Goal: Task Accomplishment & Management: Complete application form

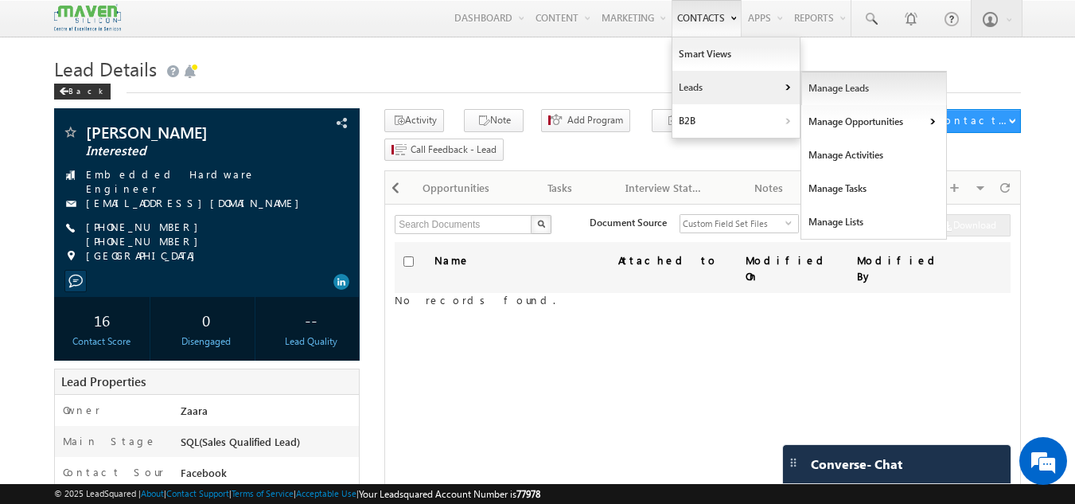
click at [847, 100] on link "Manage Leads" at bounding box center [874, 88] width 146 height 33
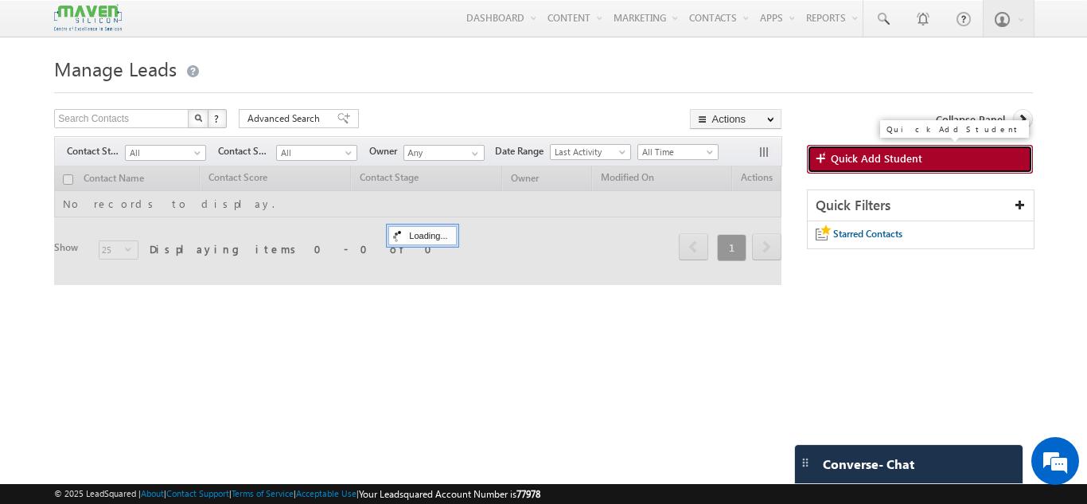
click at [854, 157] on span "Quick Add Student" at bounding box center [877, 158] width 92 height 14
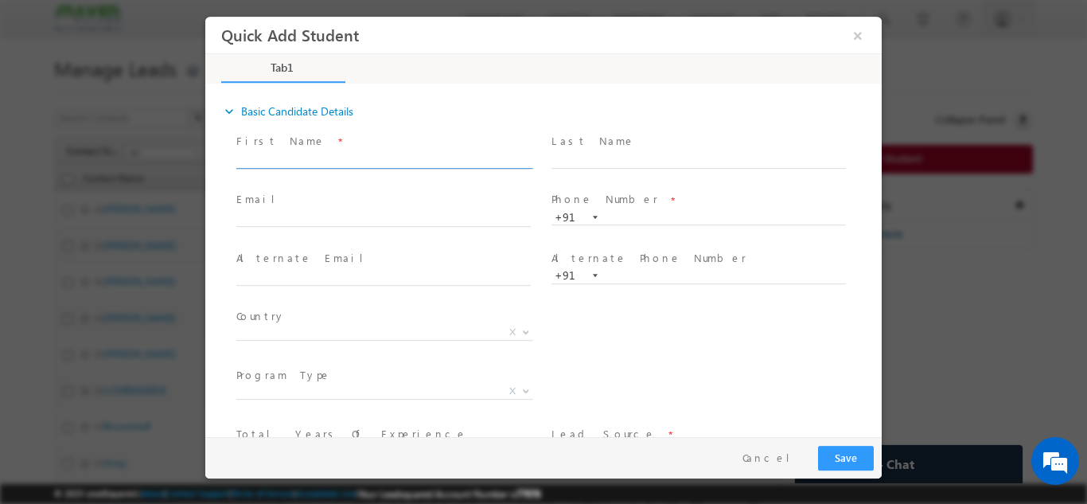
click at [299, 163] on input "text" at bounding box center [383, 160] width 294 height 16
click at [450, 158] on input "Hanamanta D hanamantagarjanal12@gmail.com 7337780086 / 7411640491" at bounding box center [383, 160] width 294 height 16
click at [403, 155] on input "Hanamanta D hanamantagarjanal12@gmail.com 7337780086 / 7411640491" at bounding box center [383, 160] width 294 height 16
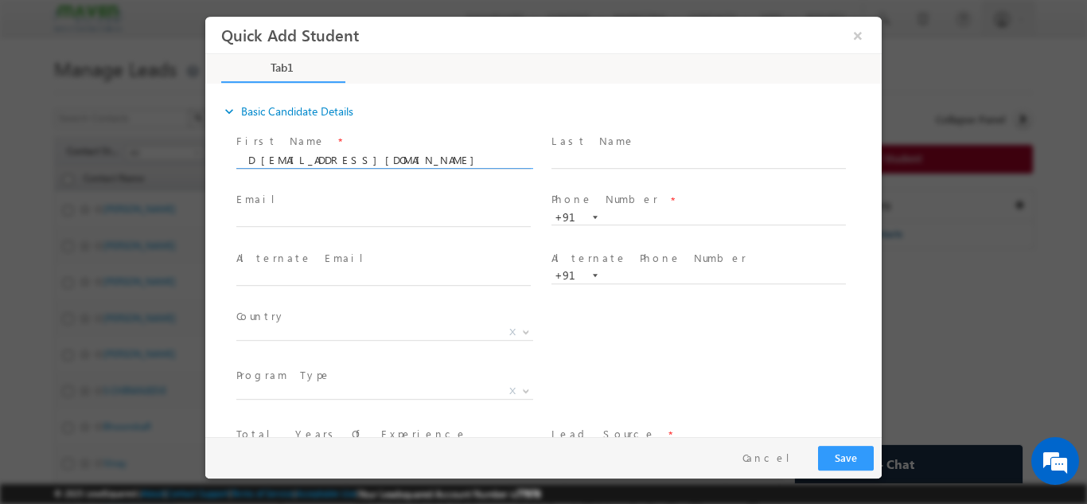
click at [403, 155] on input "Hanamanta D hanamantagarjanal12@gmail.com 7337780086 / 7411640491" at bounding box center [383, 160] width 294 height 16
type input "Hanamanta D hanamantagarjanal12@gmail.com / 7411640491"
click at [329, 201] on span "Email *" at bounding box center [383, 200] width 294 height 18
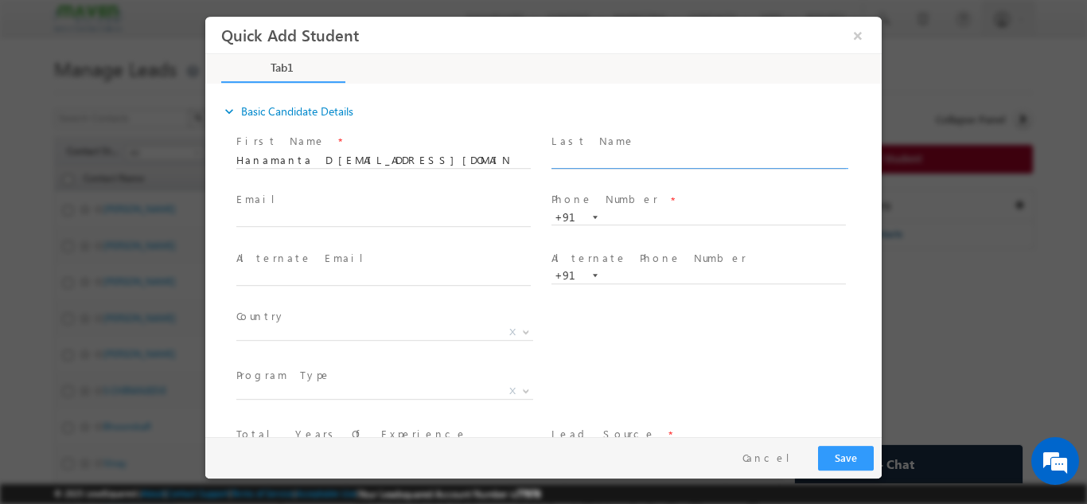
click at [641, 163] on input "text" at bounding box center [698, 160] width 294 height 16
click at [603, 221] on input "text" at bounding box center [698, 217] width 294 height 16
paste input "7337780086"
type input "7337780086"
click at [649, 167] on span at bounding box center [705, 160] width 309 height 18
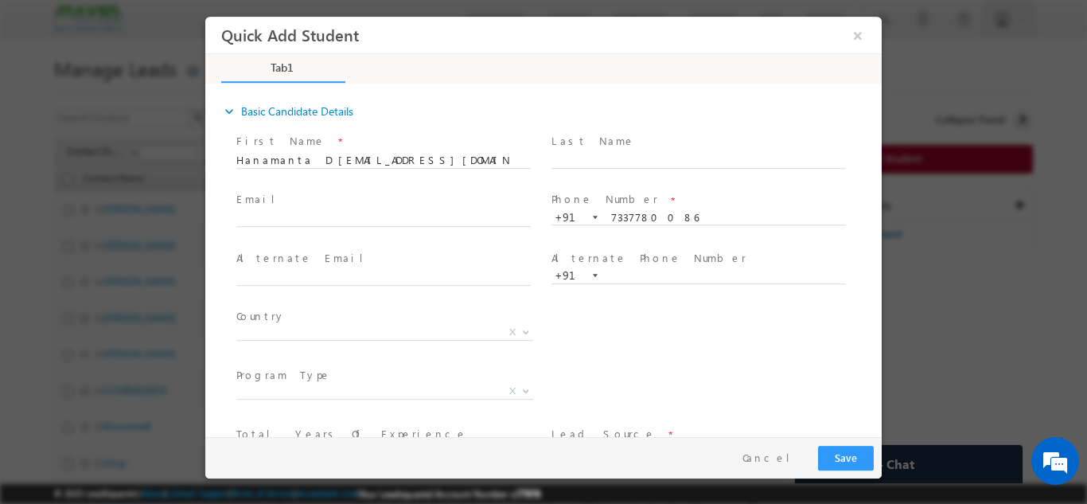
click at [509, 267] on div "Alternate Email *" at bounding box center [390, 267] width 309 height 37
click at [486, 155] on input "Hanamanta D hanamantagarjanal12@gmail.com / 7411640491" at bounding box center [383, 160] width 294 height 16
type input "Hanamanta D hanamantagarjanal12@gmail.com /"
click at [622, 277] on input "text" at bounding box center [698, 275] width 294 height 16
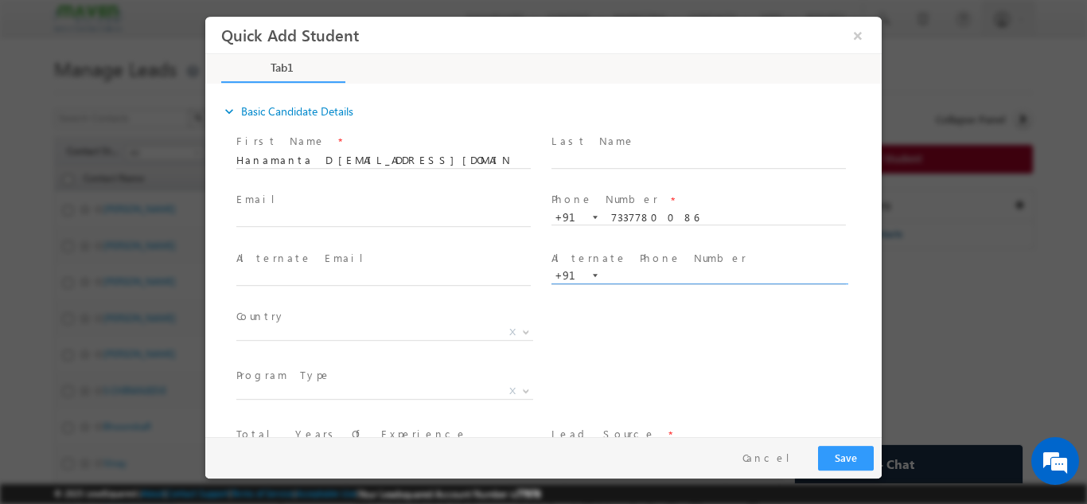
paste input "7411640491"
type input "7411640491"
drag, startPoint x: 306, startPoint y: 162, endPoint x: 461, endPoint y: 158, distance: 154.4
click at [461, 158] on input "Hanamanta D hanamantagarjanal12@gmail.com /" at bounding box center [383, 160] width 294 height 16
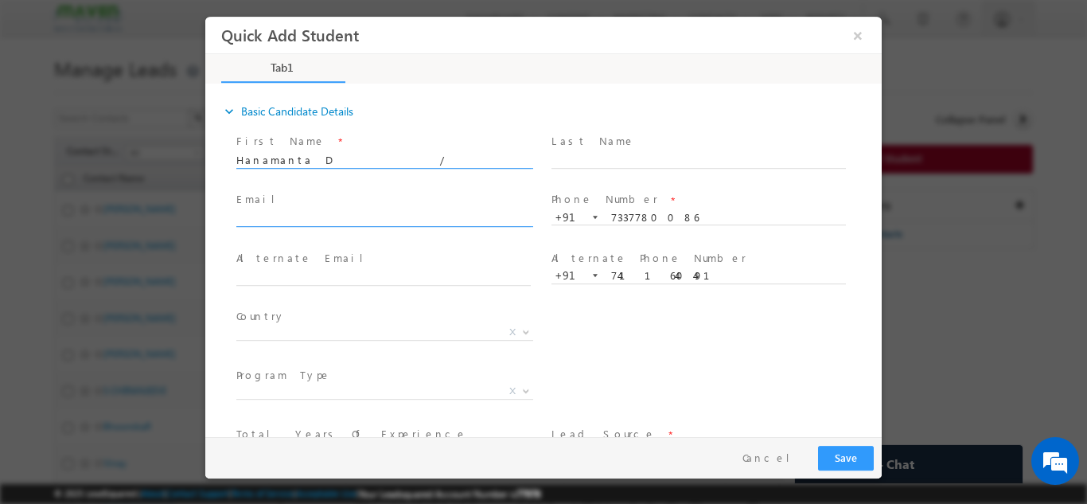
type input "Hanamanta D /"
click at [364, 215] on input "text" at bounding box center [383, 219] width 294 height 16
paste input "hanamantagarjanal12@gmail.com"
type input "hanamantagarjanal12@gmail.com"
click at [381, 158] on input "Hanamanta D /" at bounding box center [383, 160] width 294 height 16
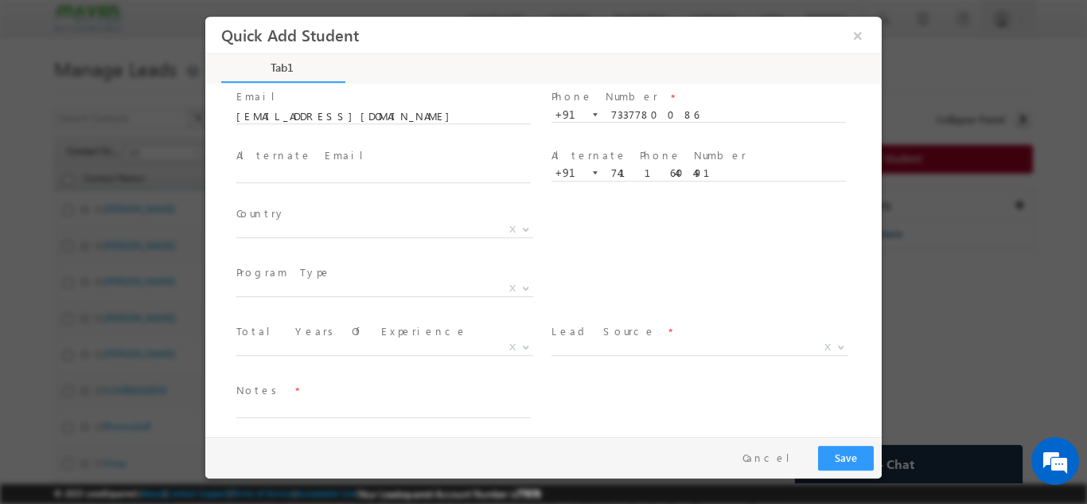
scroll to position [109, 0]
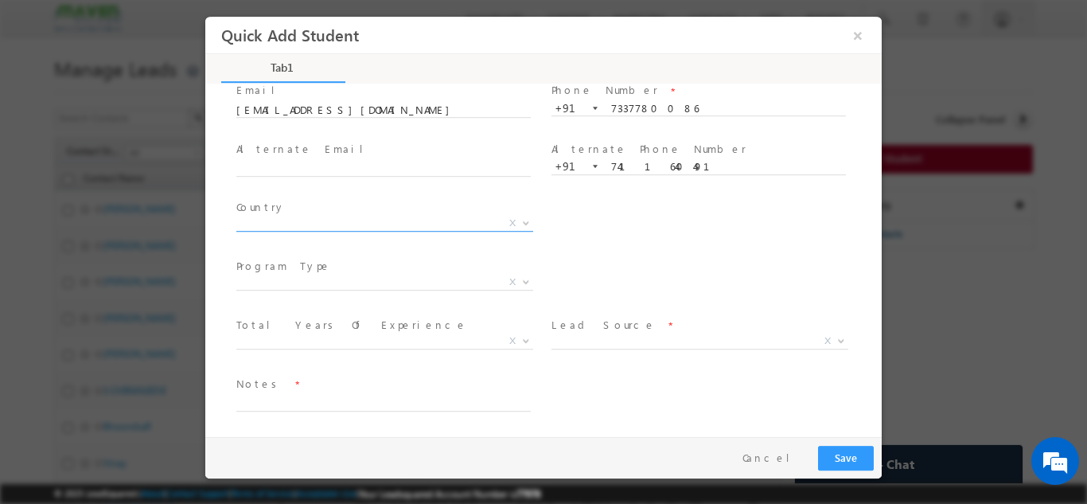
type input "Hanamanta D"
click at [302, 217] on span "X" at bounding box center [384, 223] width 297 height 16
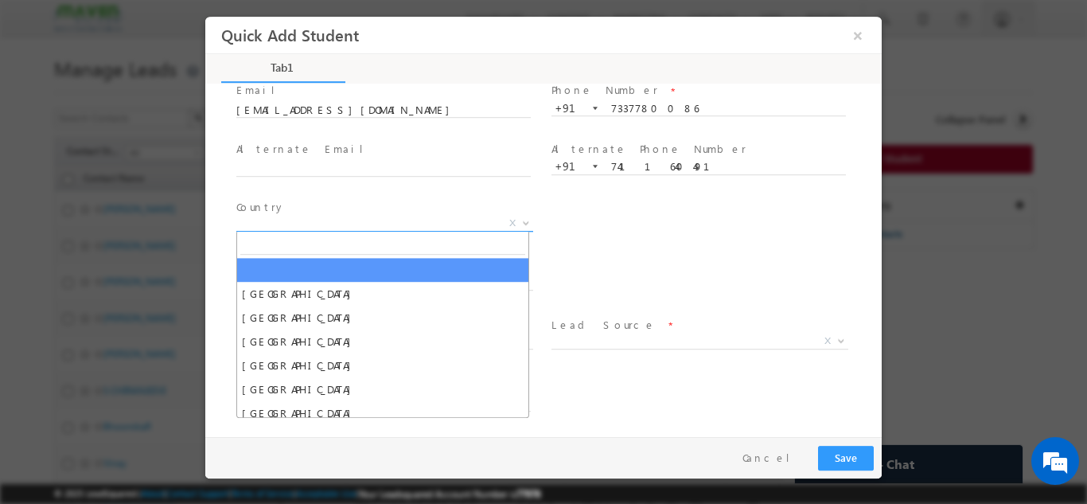
type input "u"
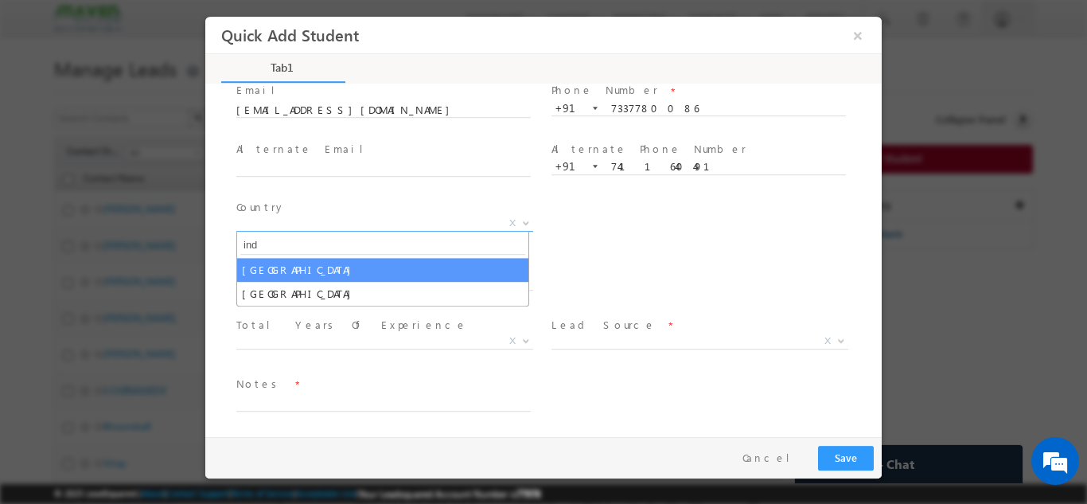
type input "ind"
select select "[GEOGRAPHIC_DATA]"
select select
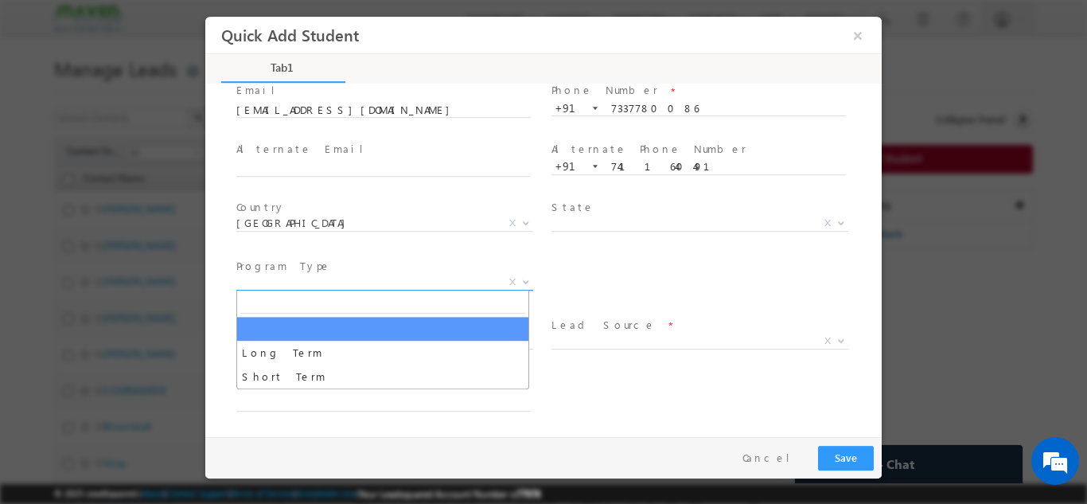
click at [373, 288] on span "Long Term Short Term X" at bounding box center [390, 284] width 309 height 19
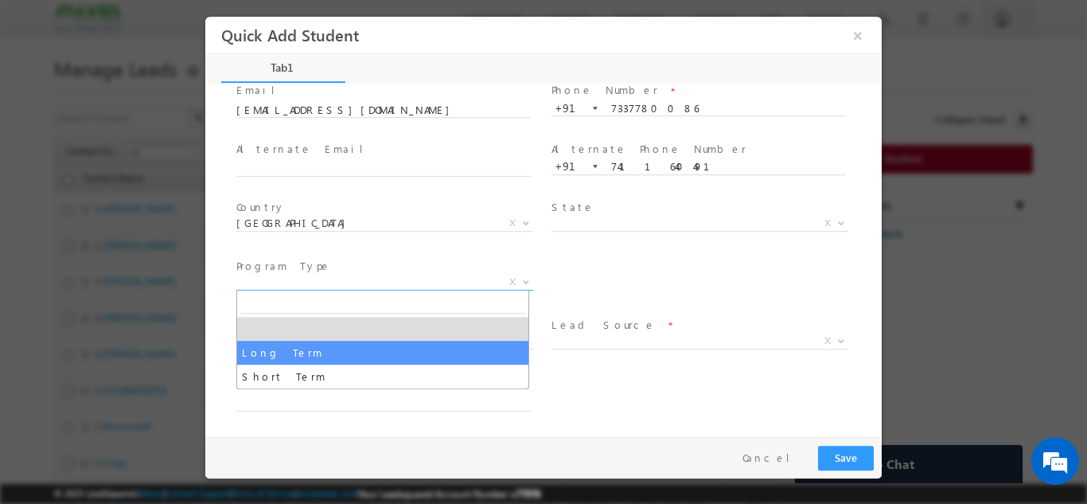
select select "Long Term"
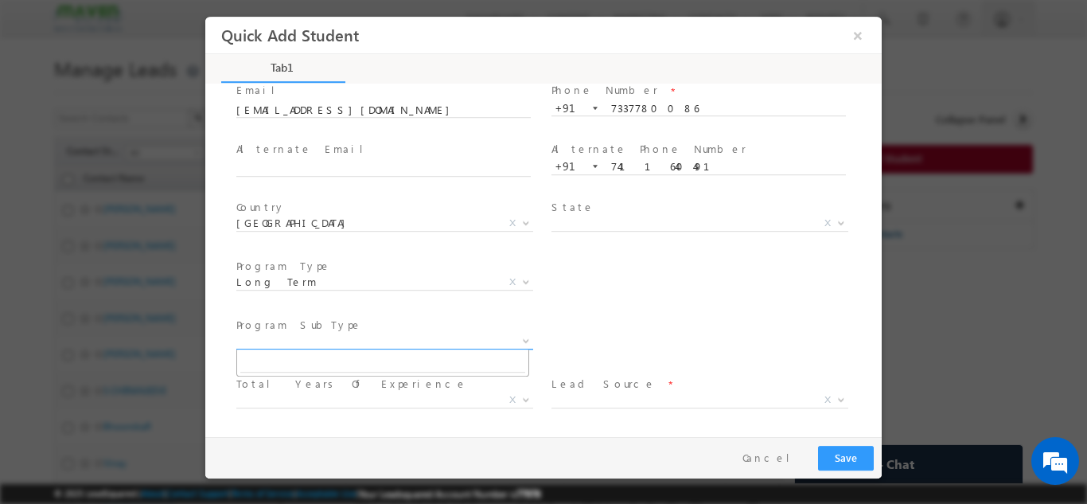
click at [365, 341] on span "X" at bounding box center [384, 341] width 297 height 16
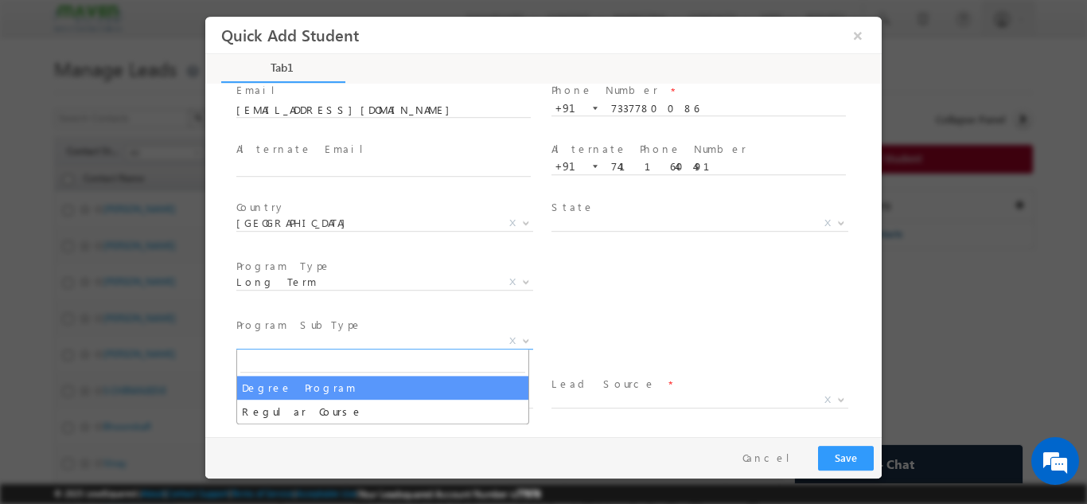
select select "Degree Program"
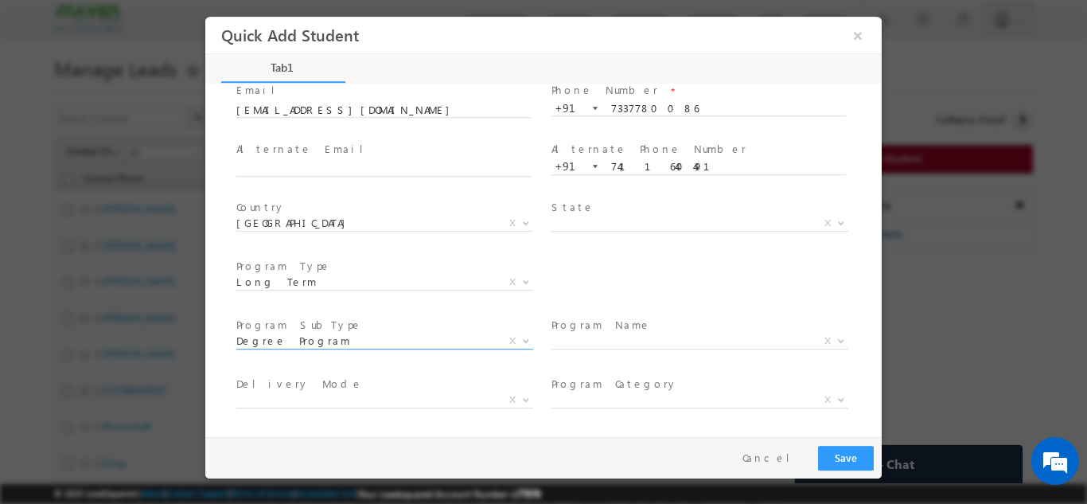
click at [603, 250] on span at bounding box center [698, 242] width 294 height 18
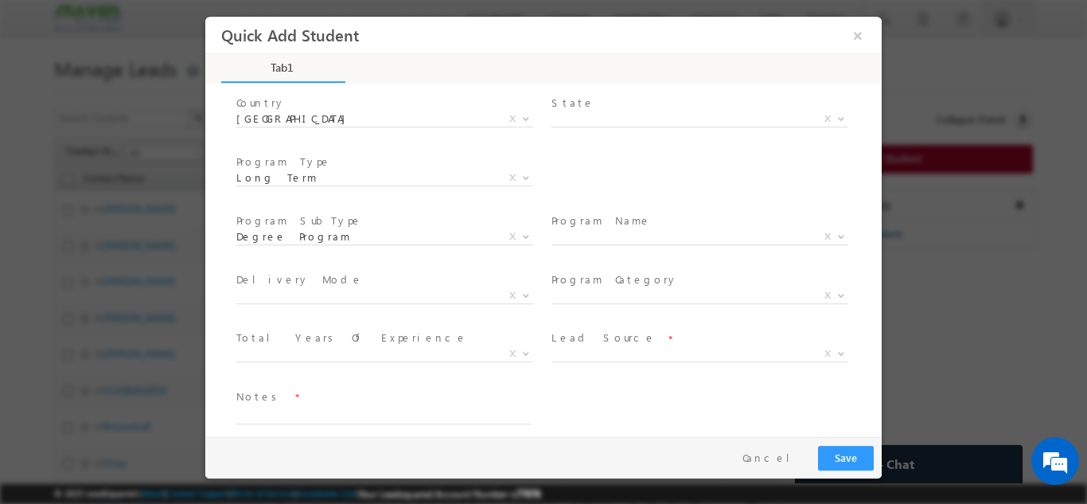
scroll to position [226, 0]
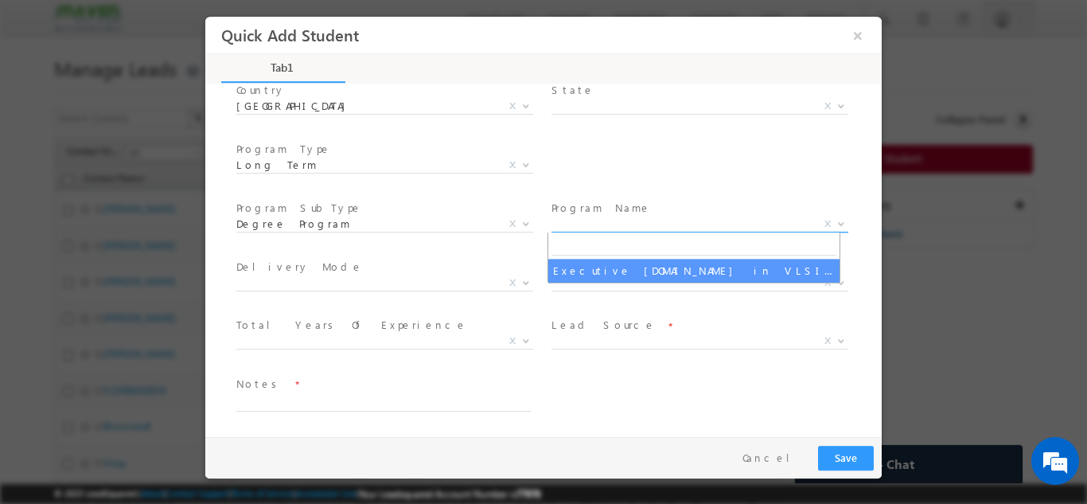
click at [603, 219] on span "X" at bounding box center [699, 224] width 297 height 16
select select "Executive [DOMAIN_NAME] in VLSI Design"
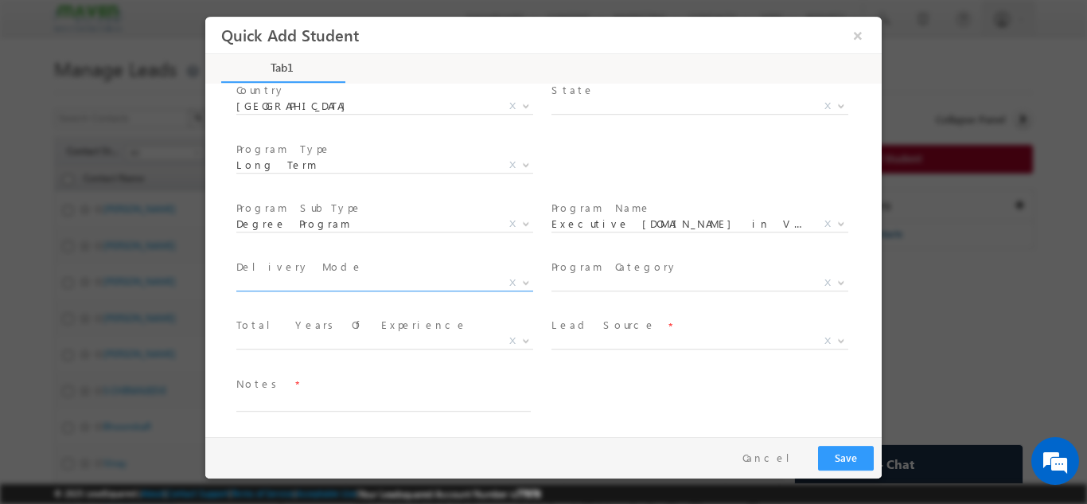
click at [362, 290] on span "X" at bounding box center [384, 286] width 297 height 16
click at [361, 288] on span "X" at bounding box center [384, 283] width 297 height 16
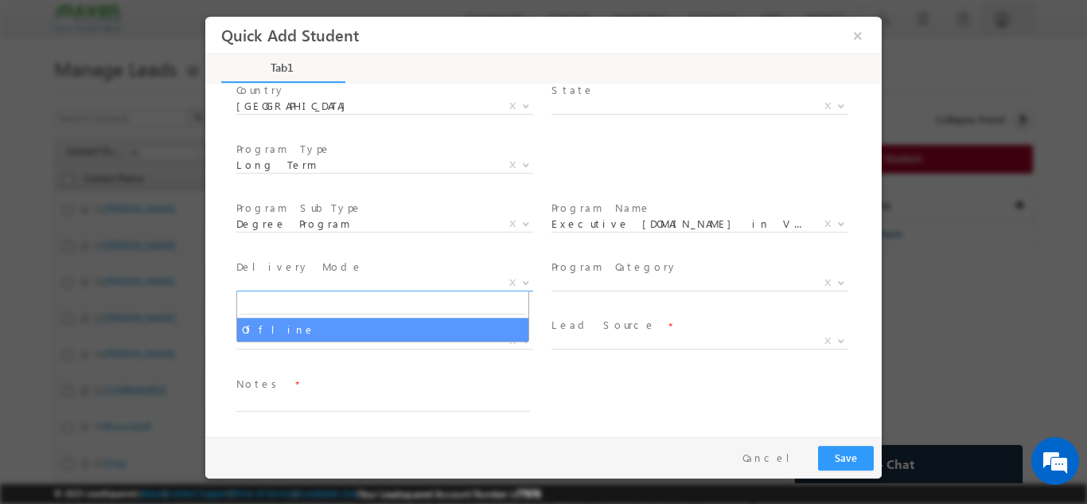
select select "Offline"
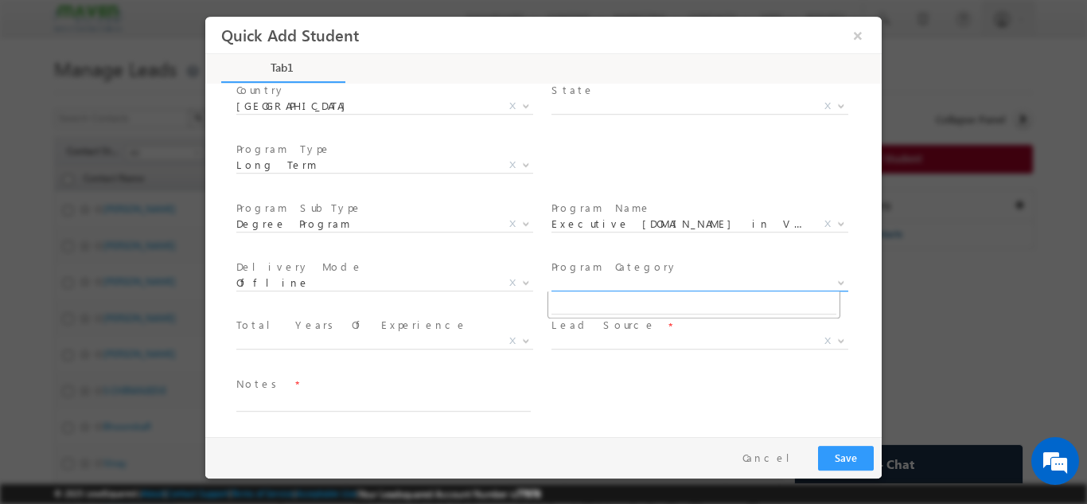
click at [623, 284] on span "X" at bounding box center [699, 283] width 297 height 16
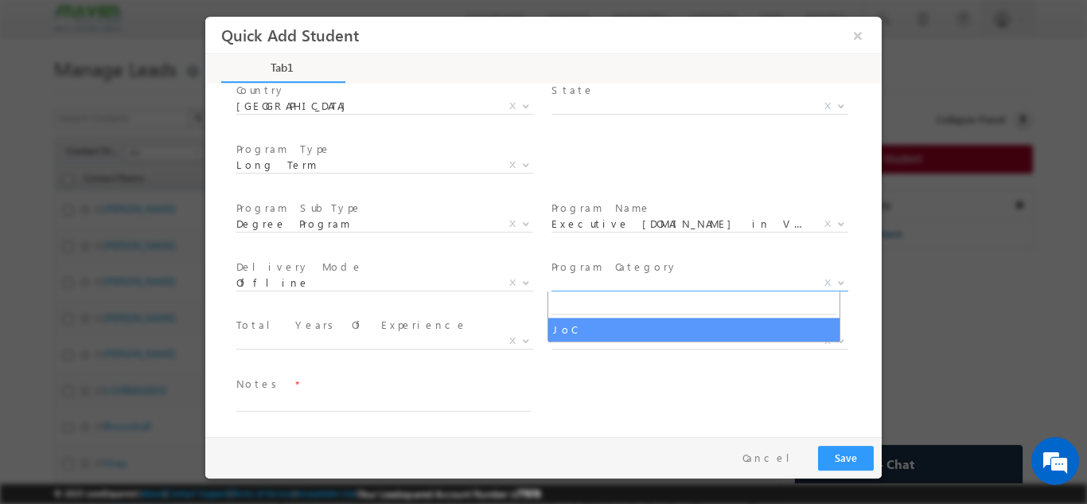
select select "JoC"
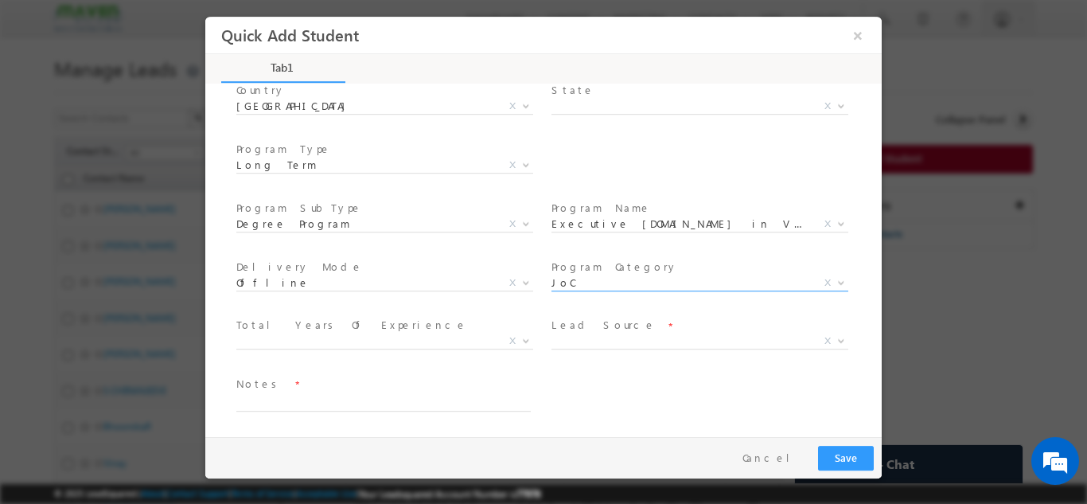
click at [567, 364] on span at bounding box center [698, 360] width 294 height 18
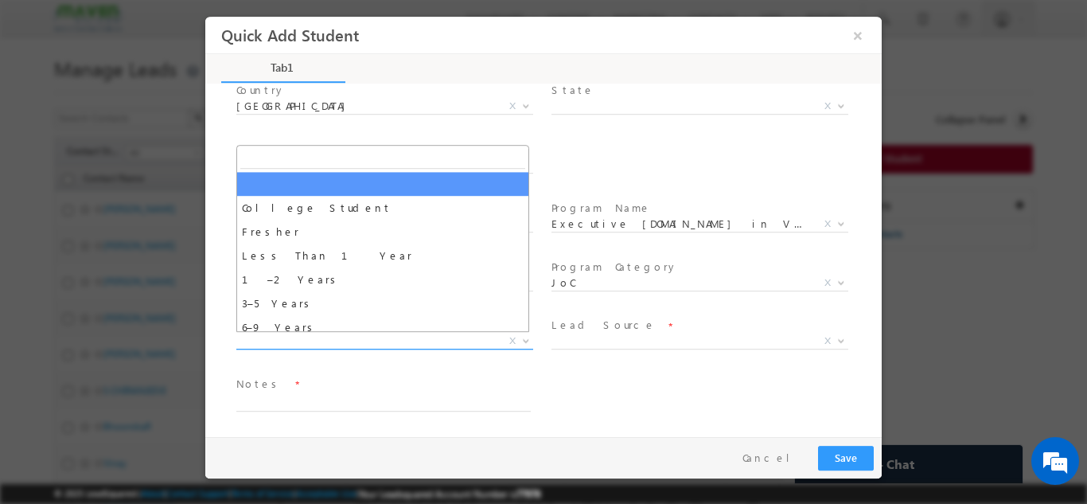
click at [452, 343] on span "X" at bounding box center [384, 341] width 297 height 16
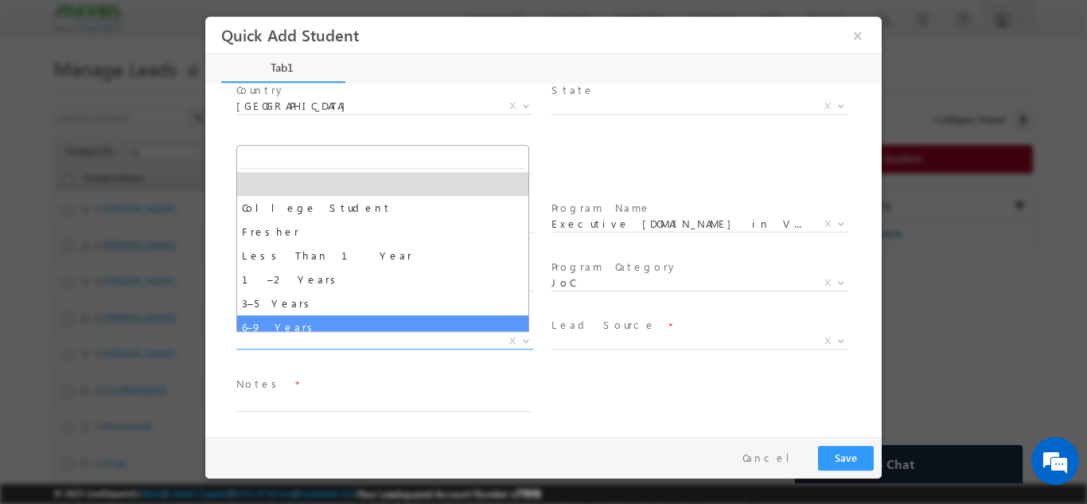
select select "6–9 Years"
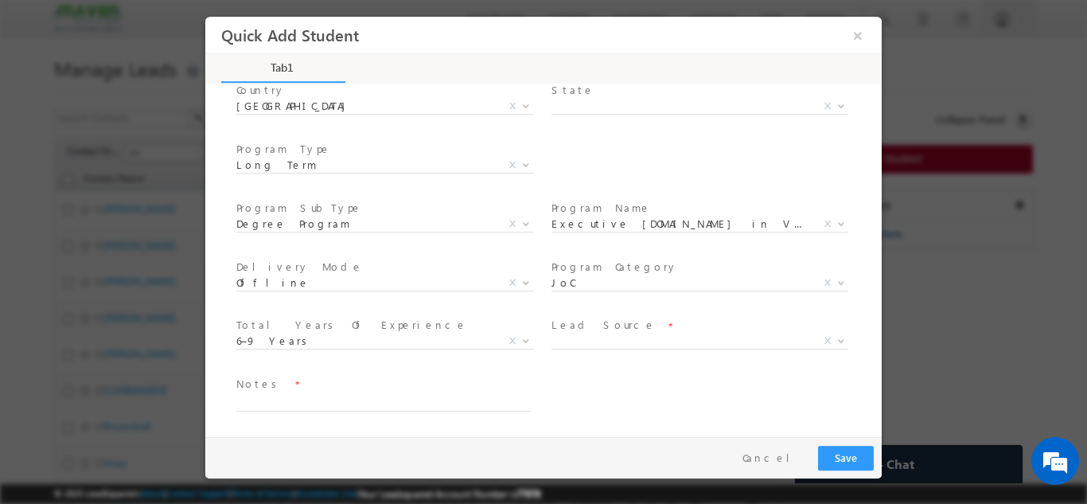
click at [602, 359] on span at bounding box center [698, 360] width 294 height 18
click at [573, 343] on span "X" at bounding box center [699, 341] width 297 height 16
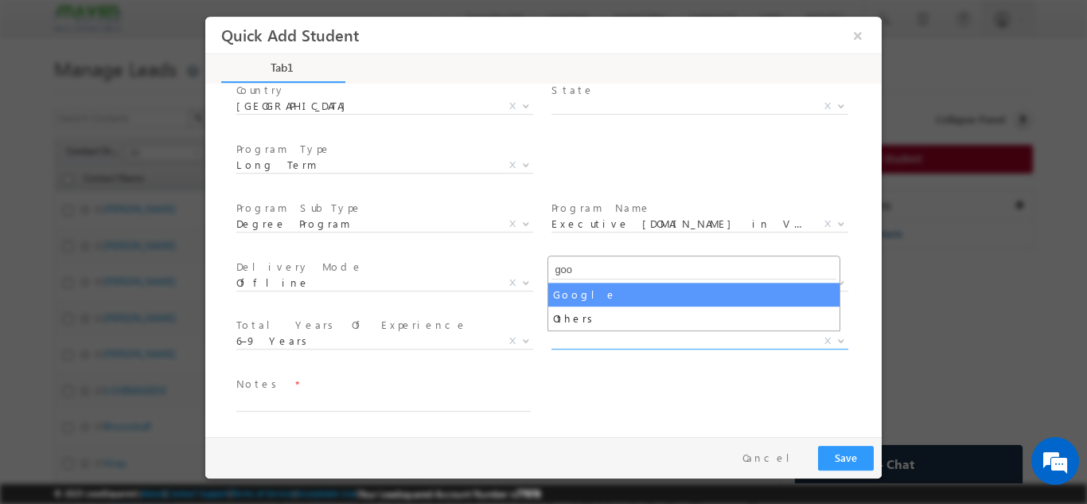
type input "goo"
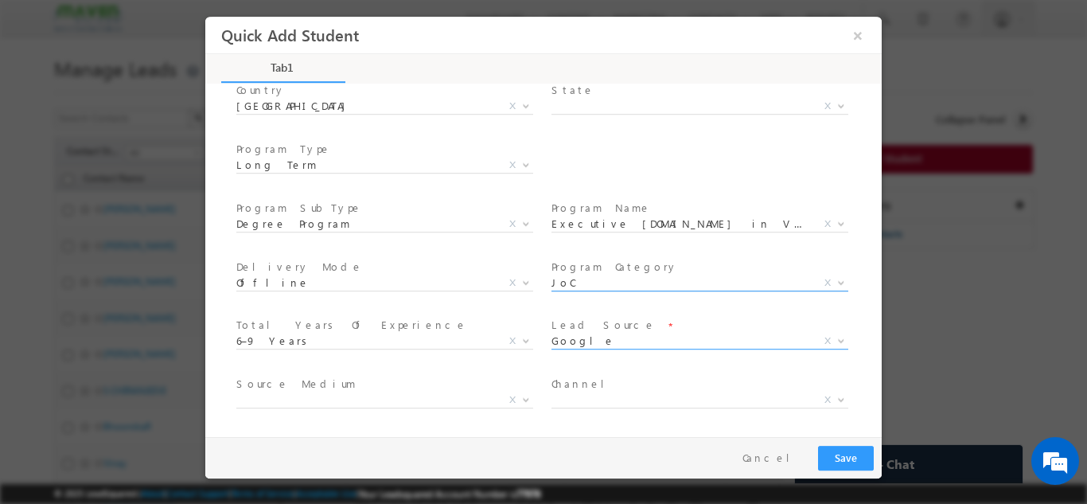
select select "Google"
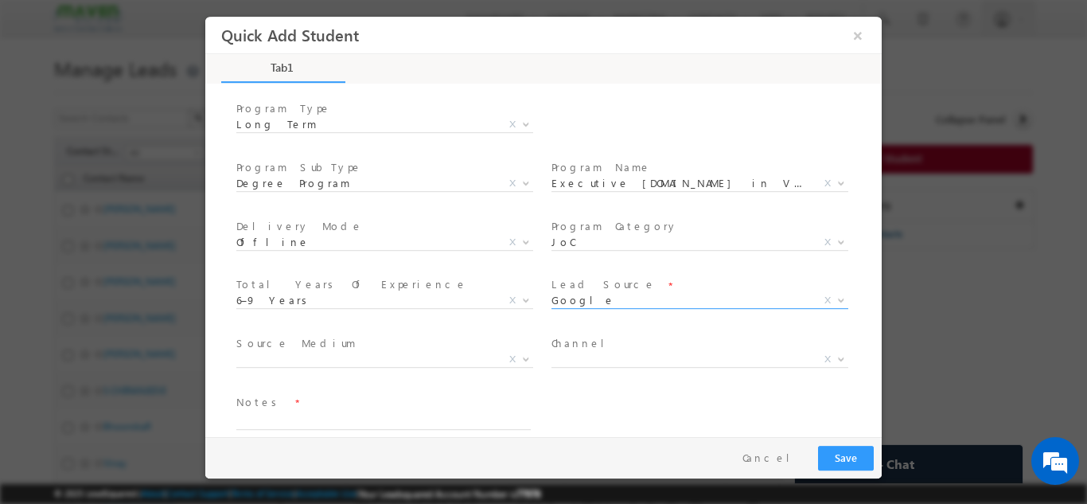
scroll to position [285, 0]
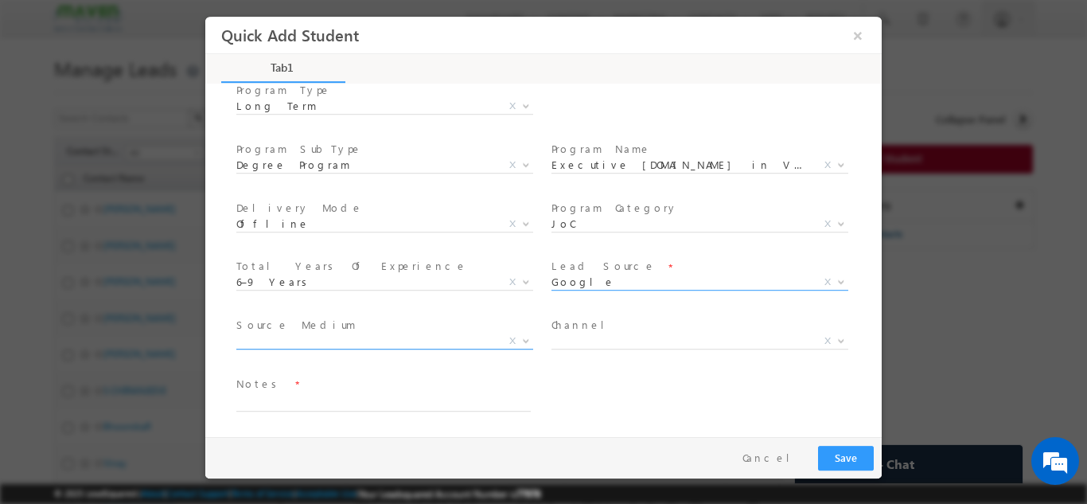
click at [355, 339] on span "X" at bounding box center [384, 341] width 297 height 16
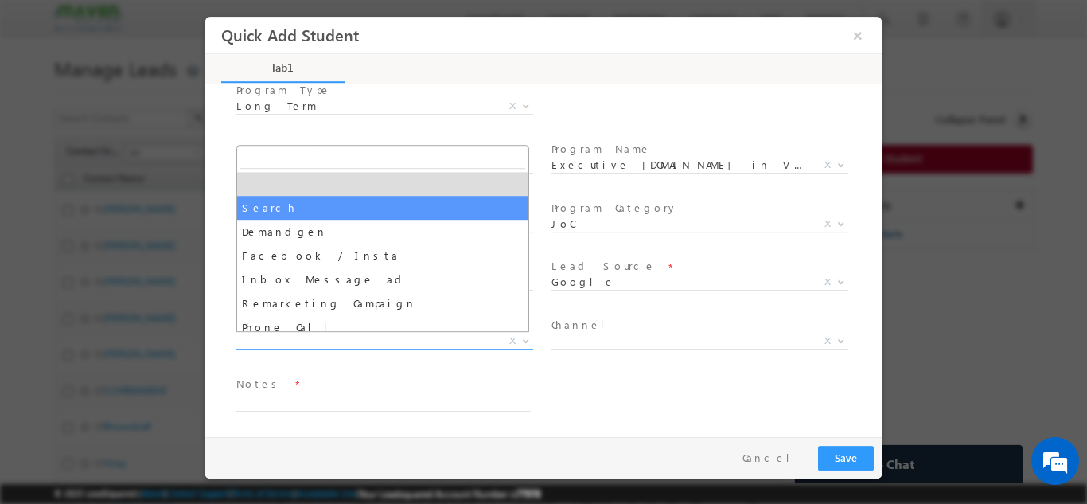
select select "Search"
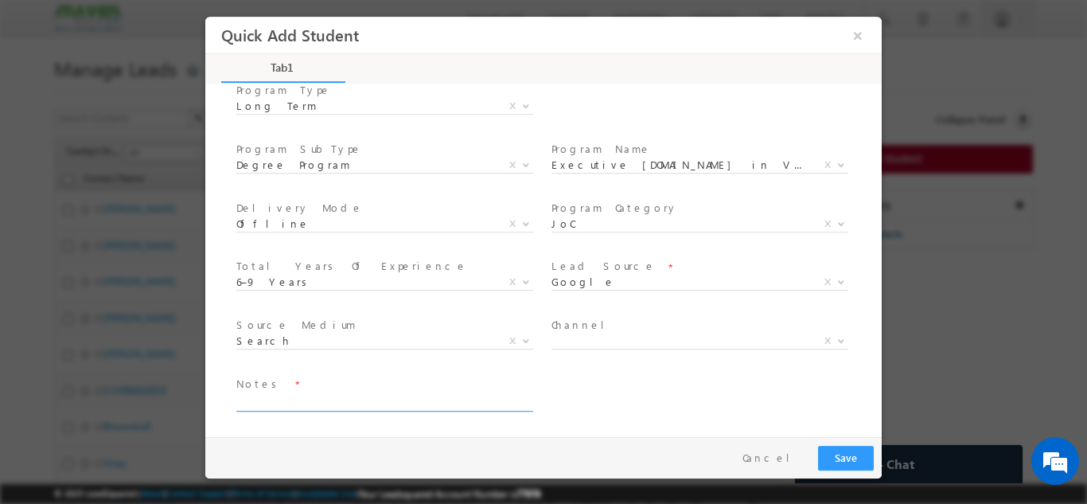
click at [295, 401] on textarea at bounding box center [383, 401] width 294 height 18
click at [564, 330] on label "Channel" at bounding box center [583, 324] width 65 height 15
click at [594, 322] on span "Channel *" at bounding box center [698, 325] width 294 height 18
click at [832, 450] on button "Save" at bounding box center [846, 457] width 56 height 25
click at [261, 399] on textarea at bounding box center [383, 401] width 294 height 18
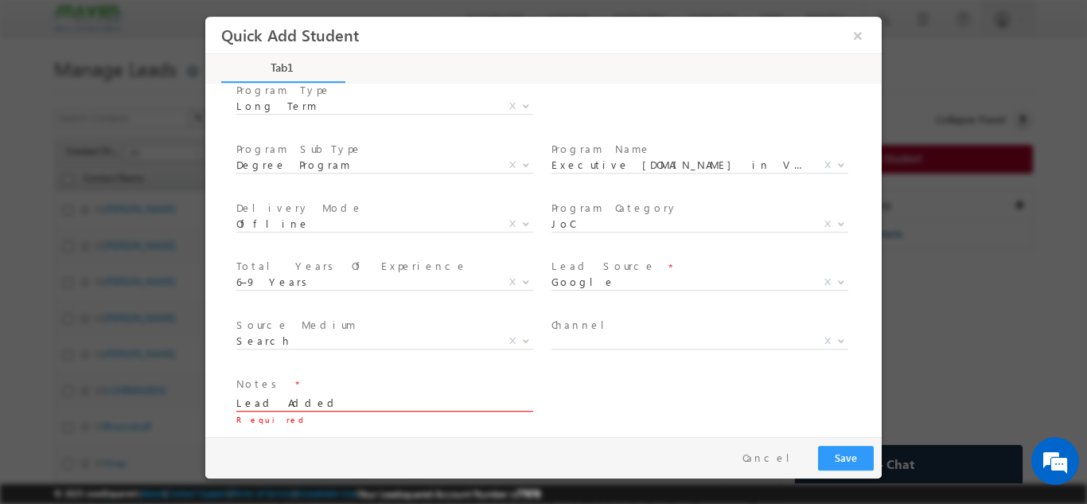
type textarea "Lead Added"
click at [844, 465] on button "Save" at bounding box center [846, 457] width 56 height 25
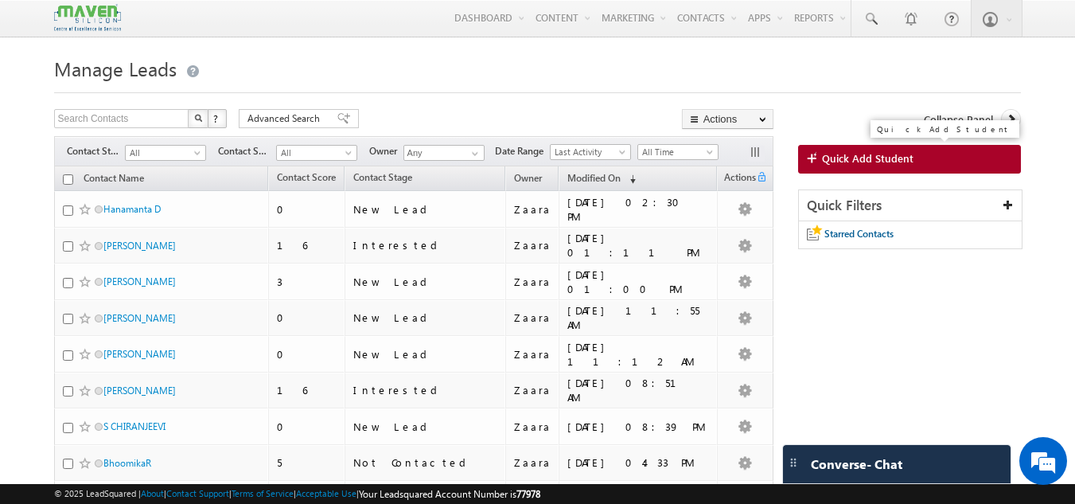
click at [873, 155] on span "Quick Add Student" at bounding box center [868, 158] width 92 height 14
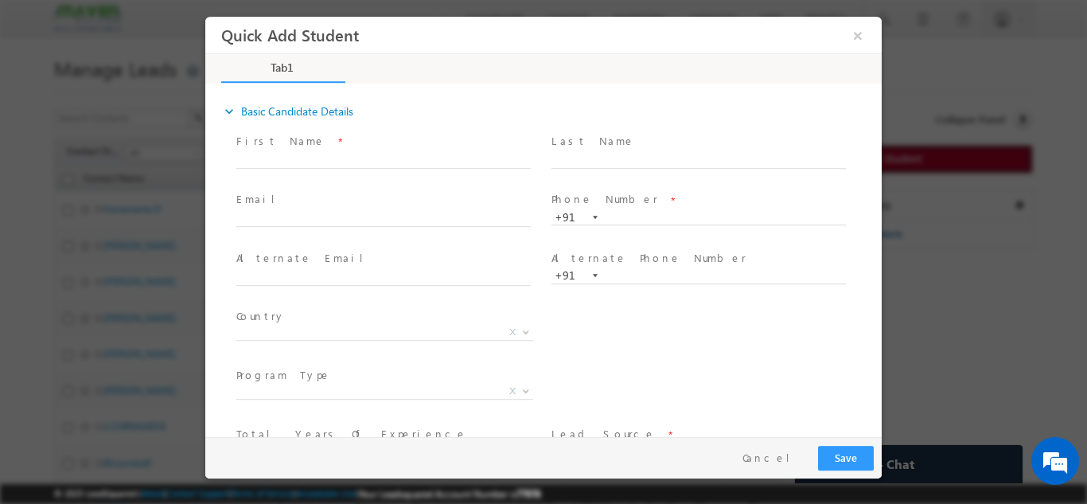
scroll to position [0, 0]
click at [298, 159] on input "text" at bounding box center [383, 160] width 294 height 16
paste input "Jeevaraj aswinaswin82766@gmail.com 8667372087"
drag, startPoint x: 280, startPoint y: 160, endPoint x: 423, endPoint y: 153, distance: 143.4
click at [423, 153] on input "Jeevaraj aswinaswin82766@gmail.com 8667372087" at bounding box center [383, 160] width 294 height 16
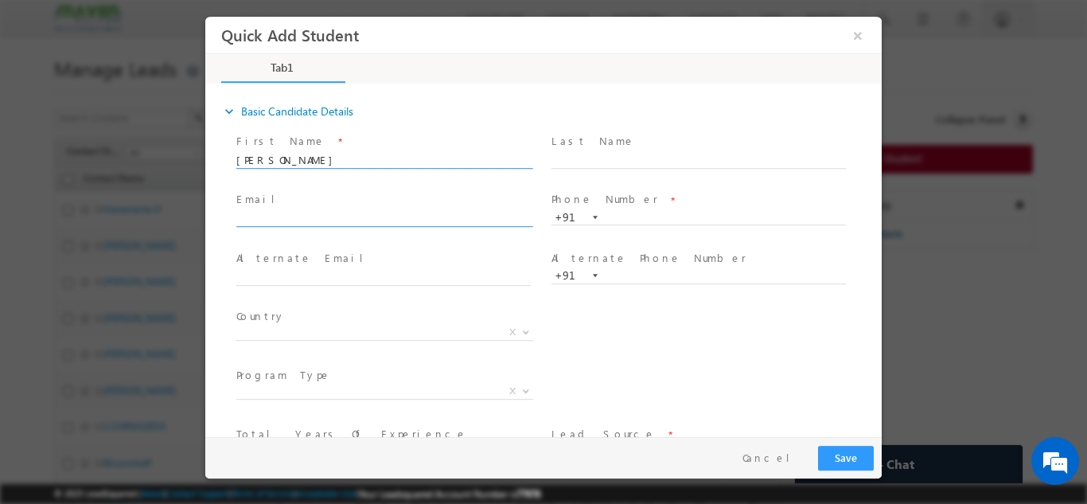
type input "Jeevaraj 8667372087"
click at [283, 219] on input "text" at bounding box center [383, 219] width 294 height 16
paste input "aswinaswin82766@gmail.com"
type input "aswinaswin82766@gmail.com"
click at [313, 158] on input "Jeevaraj 8667372087" at bounding box center [383, 160] width 294 height 16
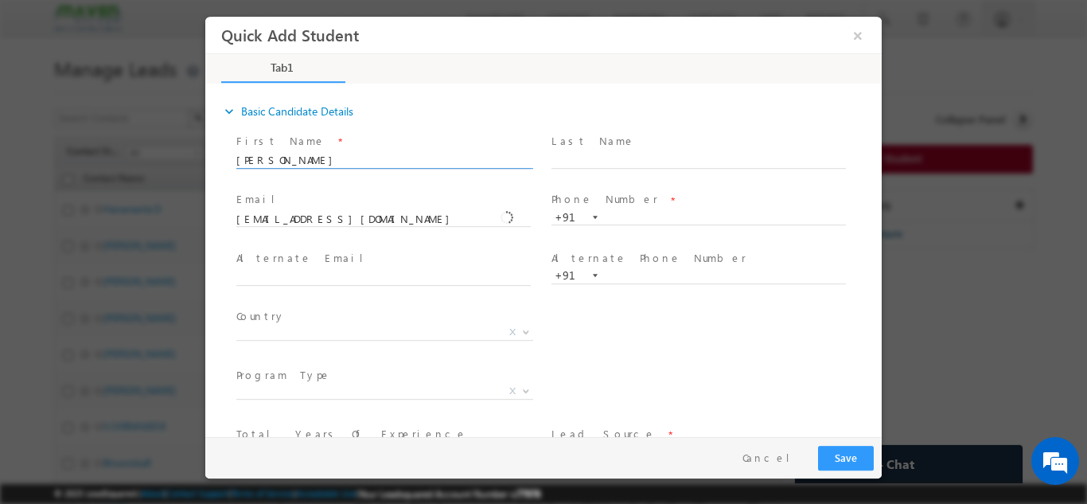
click at [313, 158] on input "Jeevaraj 8667372087" at bounding box center [383, 160] width 294 height 16
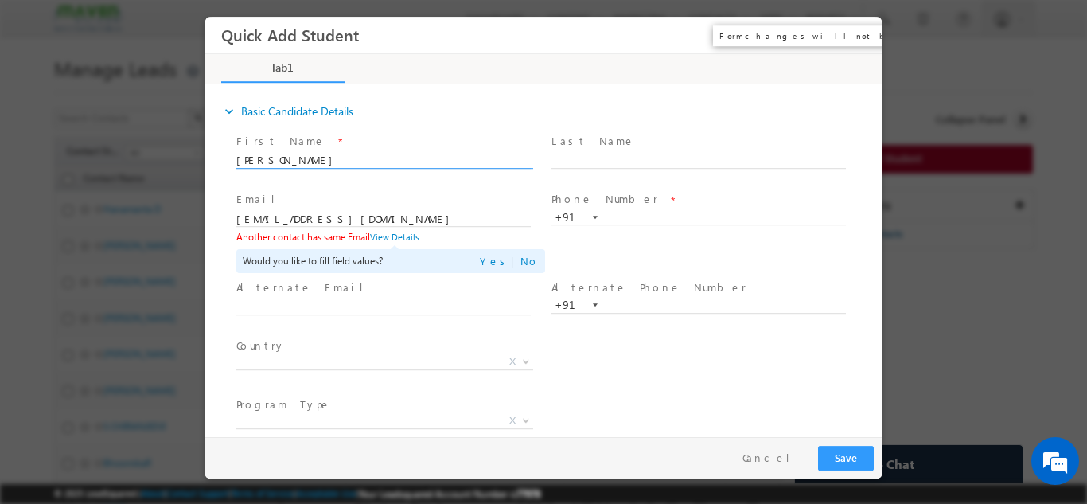
type input "Jeevaraj"
click at [855, 36] on button "×" at bounding box center [857, 34] width 27 height 29
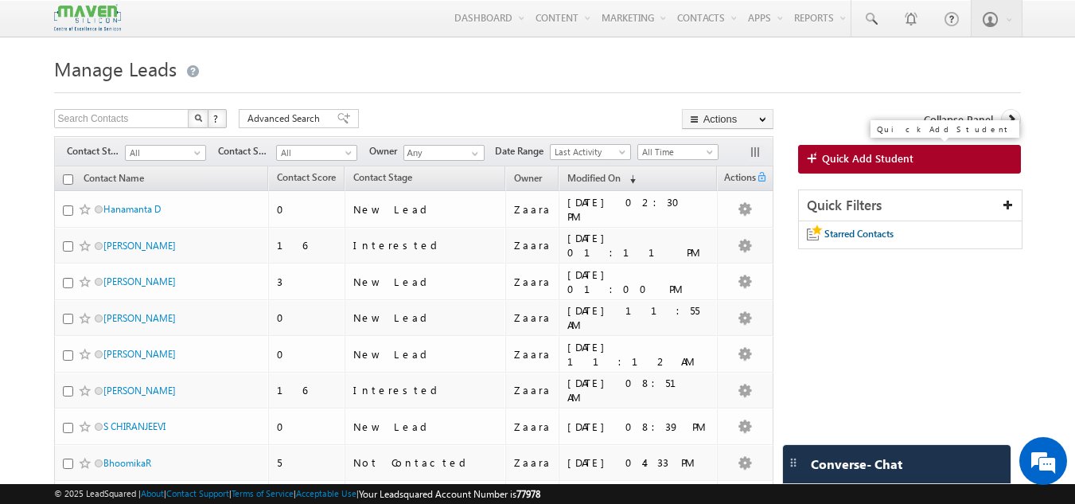
click at [891, 160] on span "Quick Add Student" at bounding box center [868, 158] width 92 height 14
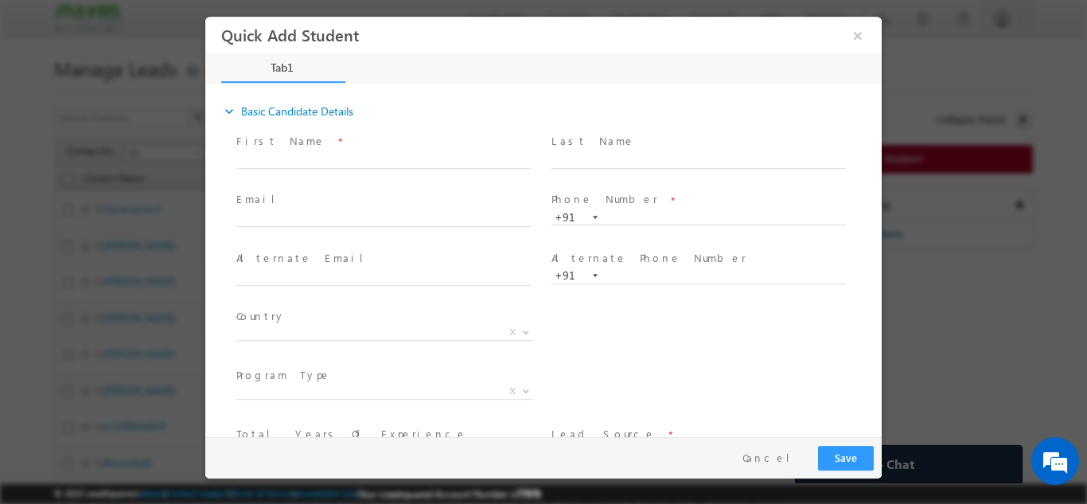
click at [627, 223] on span "+91" at bounding box center [705, 216] width 309 height 17
click at [629, 210] on input "text" at bounding box center [698, 217] width 294 height 16
paste input "8260968492"
type input "8260968492"
click at [627, 181] on span at bounding box center [698, 176] width 294 height 18
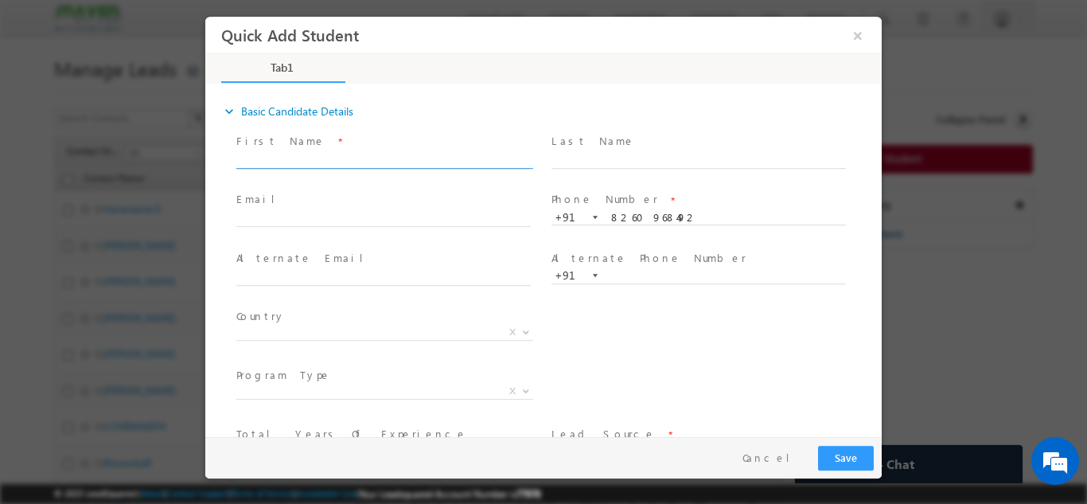
click at [275, 158] on input "text" at bounding box center [383, 160] width 294 height 16
paste input "Bikash ranjan Sahu(contact -8328839487) sahubikashranjan038@gmail.com 8260968492"
drag, startPoint x: 292, startPoint y: 158, endPoint x: 447, endPoint y: 174, distance: 156.1
click at [447, 169] on span "Bikash ranjan Sahu(contact -8328839487) sahubikashranjan038@gmail.com 8260968492" at bounding box center [390, 160] width 309 height 18
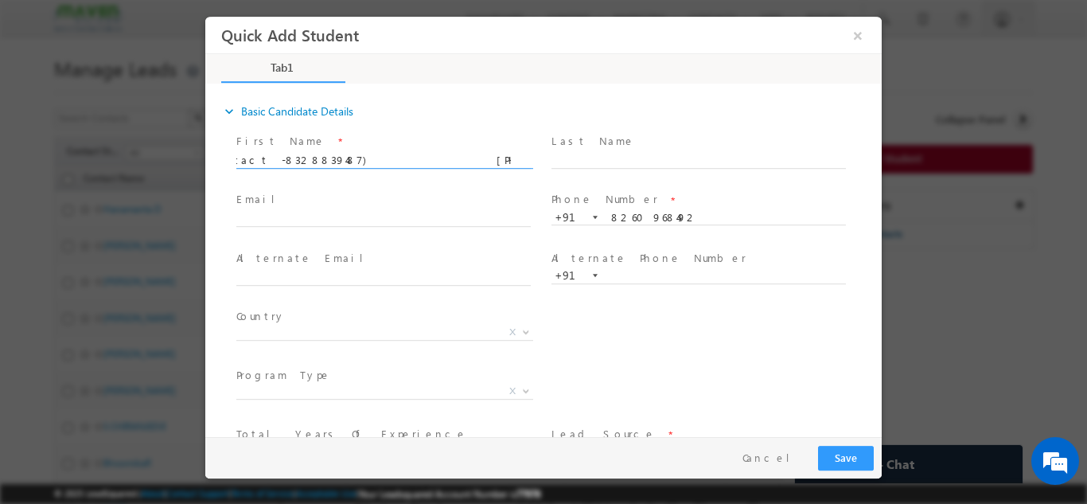
scroll to position [0, 12]
type input "Bikash ranjan Sahu(contact -8328839487) 8260968492"
click at [314, 213] on input "text" at bounding box center [383, 219] width 294 height 16
paste input "sahubikashranjan038@gmail.com"
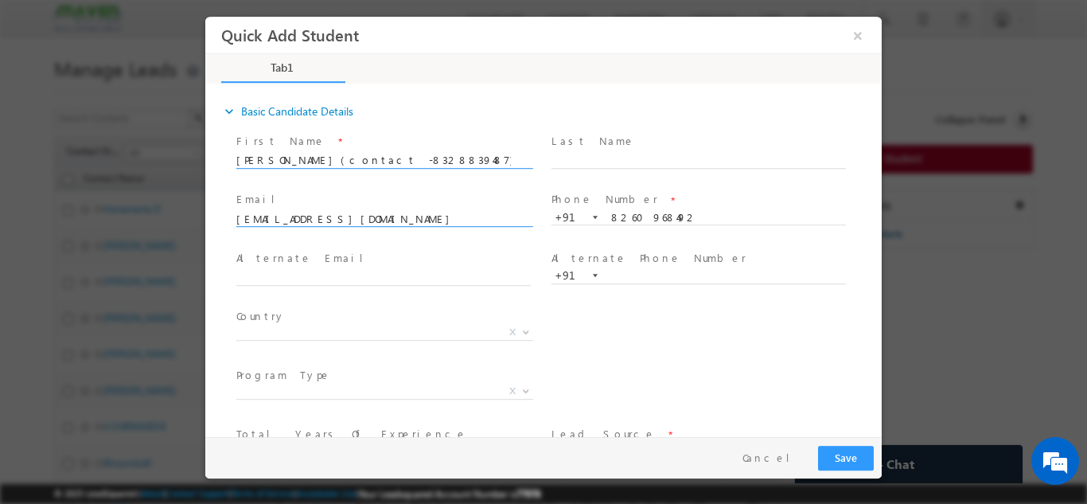
type input "sahubikashranjan038@gmail.com"
drag, startPoint x: 367, startPoint y: 160, endPoint x: 423, endPoint y: 160, distance: 55.7
click at [423, 160] on input "Bikash ranjan Sahu(contact -8328839487) 8260968492" at bounding box center [383, 160] width 294 height 16
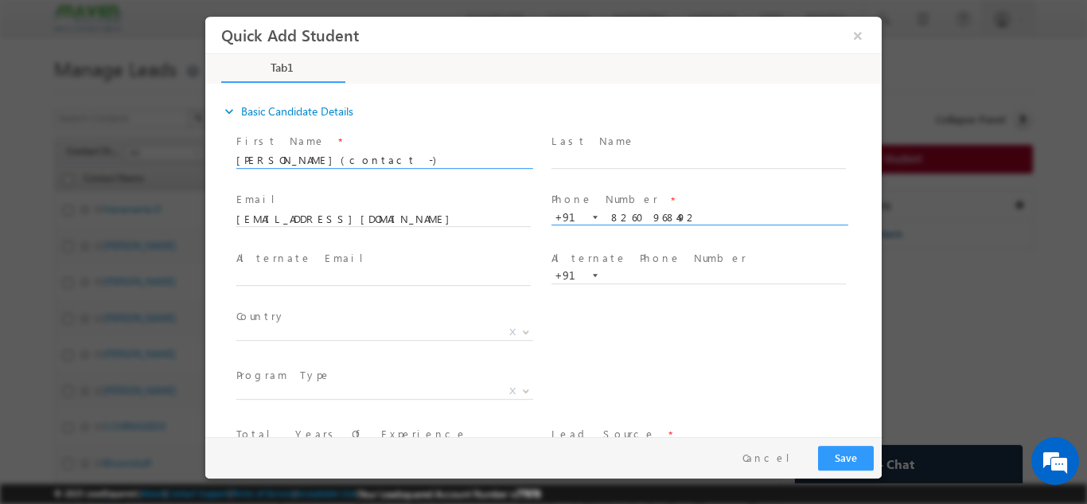
type input "Bikash ranjan Sahu(contact -) 8260968492"
click at [637, 215] on input "8260968492" at bounding box center [698, 217] width 294 height 16
paste input "328839487"
type input "8328839487"
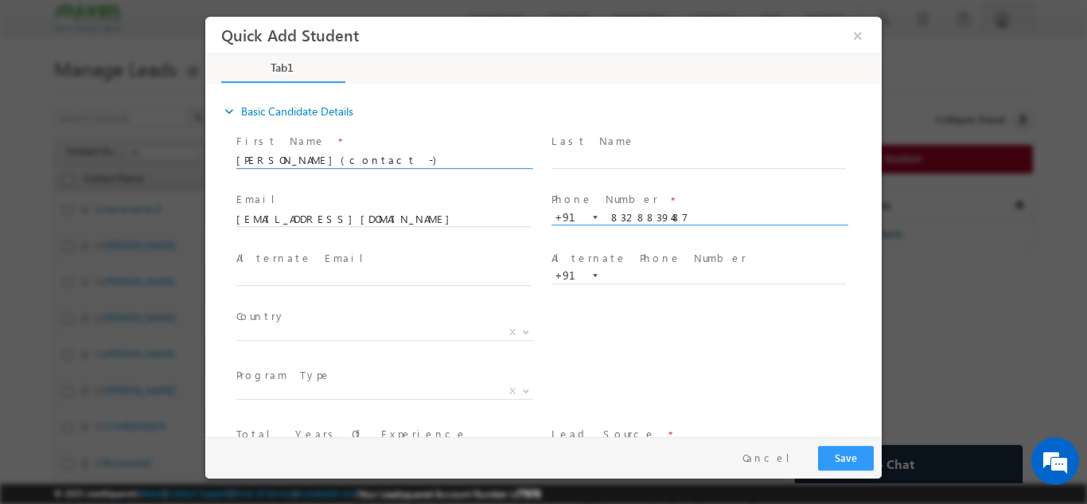
click at [416, 162] on input "Bikash ranjan Sahu(contact -) 8260968492" at bounding box center [383, 160] width 294 height 16
type input "Bikash ranjan Sahu(contact -)"
click at [637, 269] on input "text" at bounding box center [698, 275] width 294 height 16
paste input "8260968492"
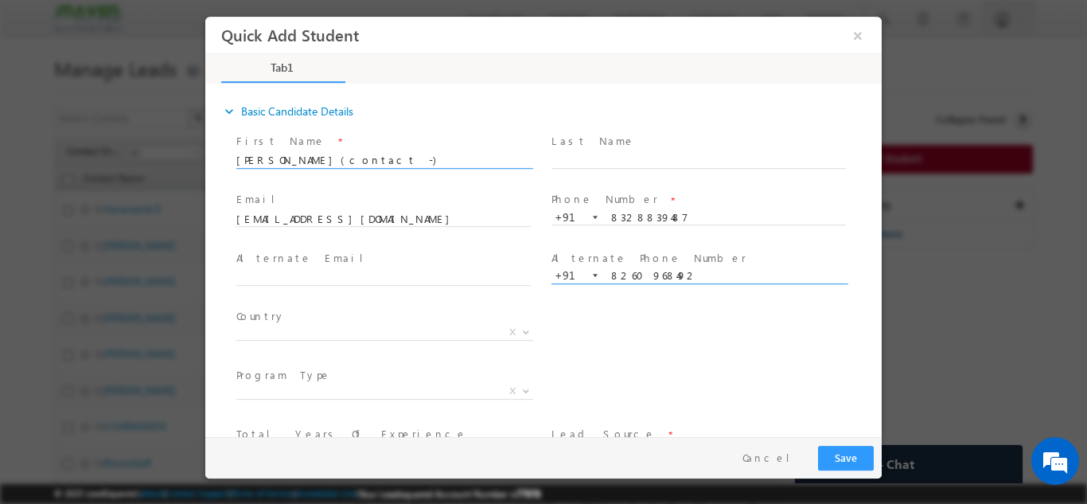
type input "8260968492"
drag, startPoint x: 357, startPoint y: 164, endPoint x: 391, endPoint y: 160, distance: 33.7
click at [391, 160] on input "Bikash ranjan Sahu(contact -)" at bounding box center [383, 160] width 294 height 16
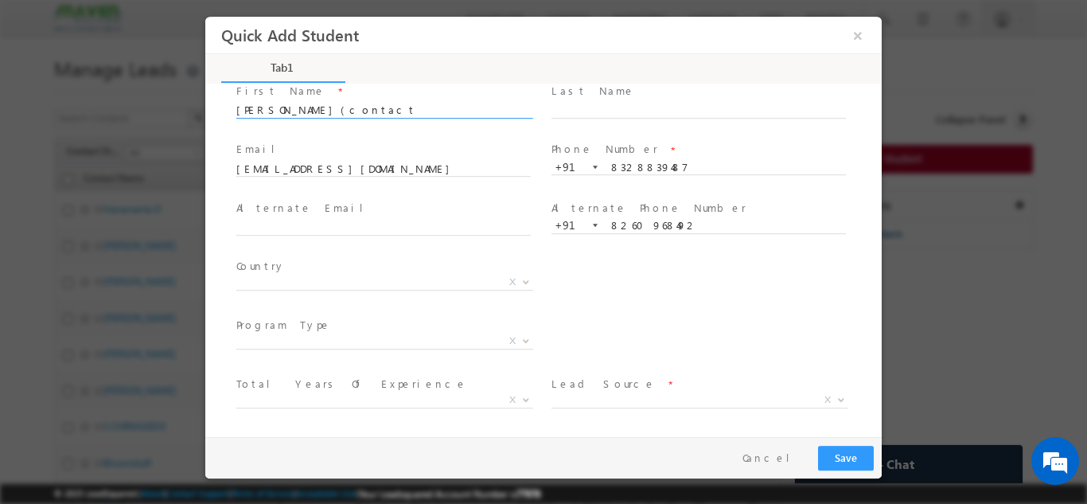
scroll to position [109, 0]
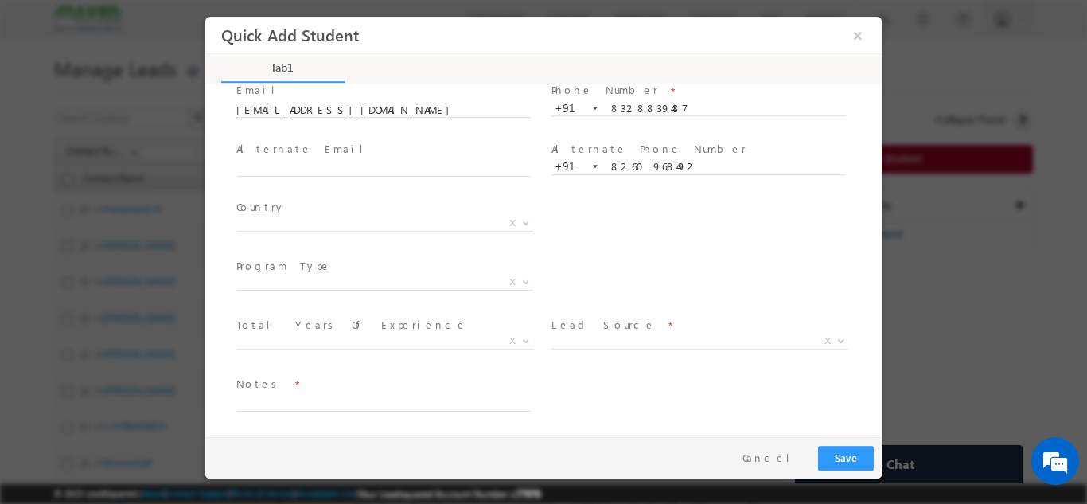
type input "Bikash ranjan Sahu(contact"
click at [257, 209] on label "Country" at bounding box center [260, 206] width 49 height 15
click at [259, 220] on span "X" at bounding box center [384, 223] width 297 height 16
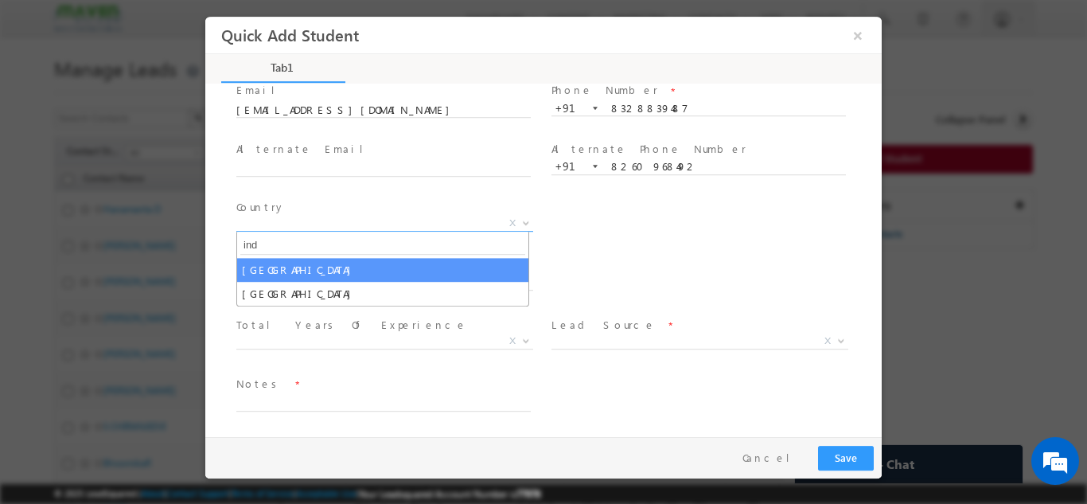
type input "ind"
select select "[GEOGRAPHIC_DATA]"
select select
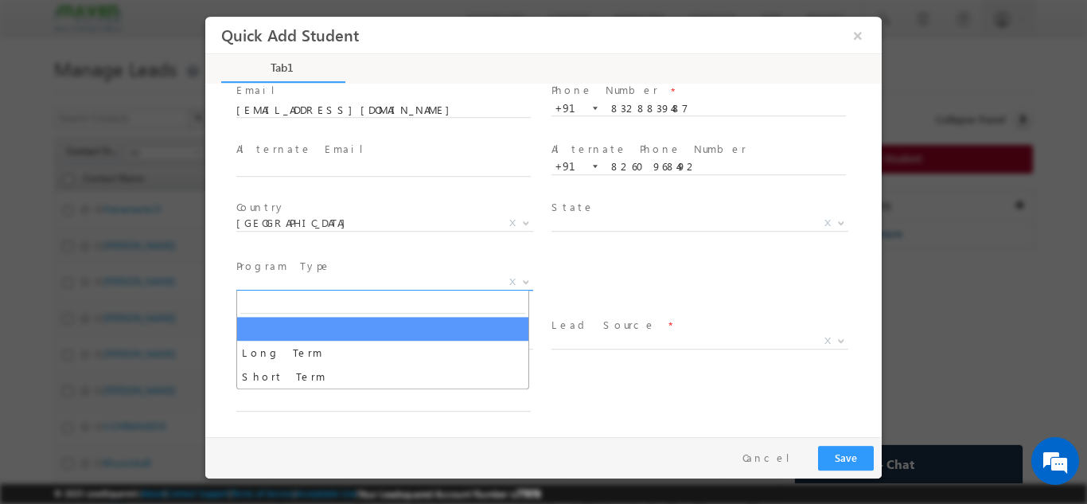
click at [371, 282] on span "X" at bounding box center [384, 282] width 297 height 16
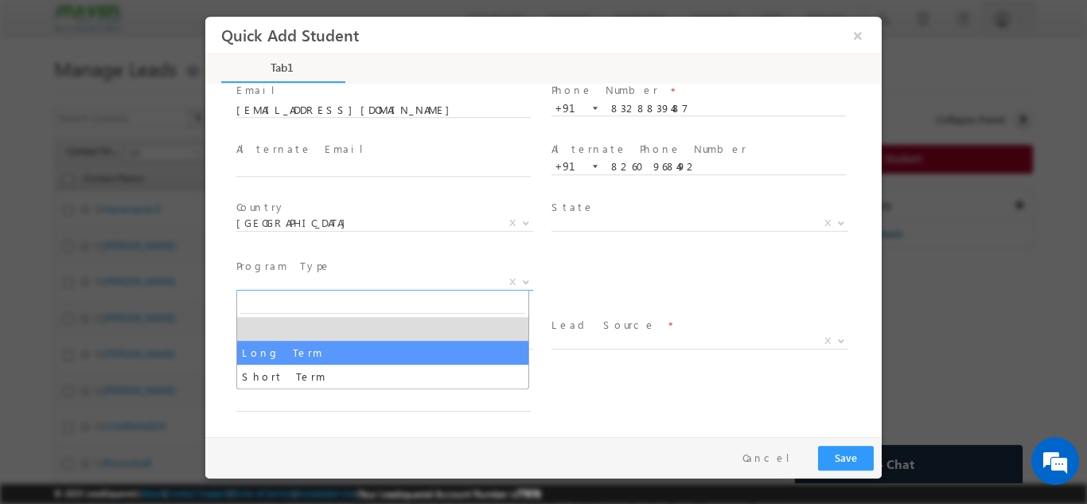
select select "Long Term"
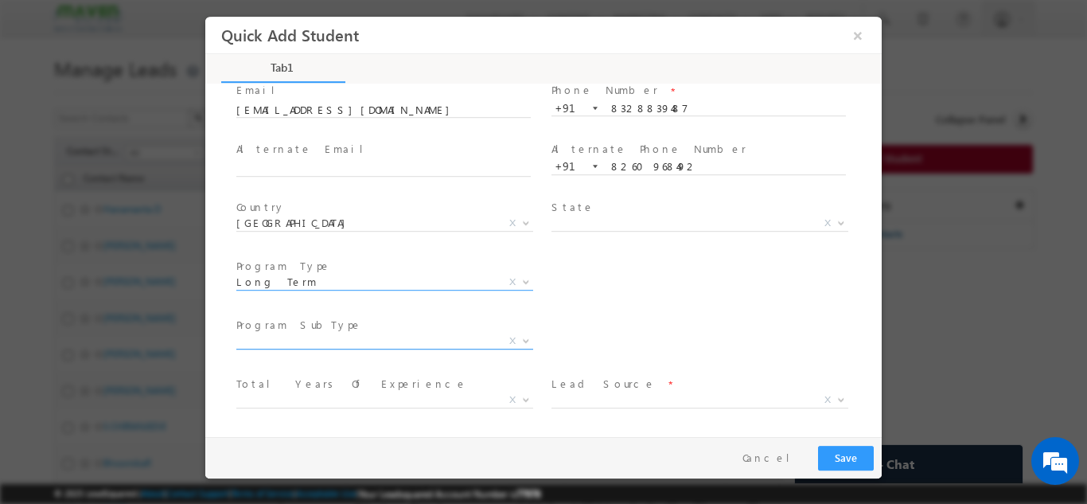
scroll to position [168, 0]
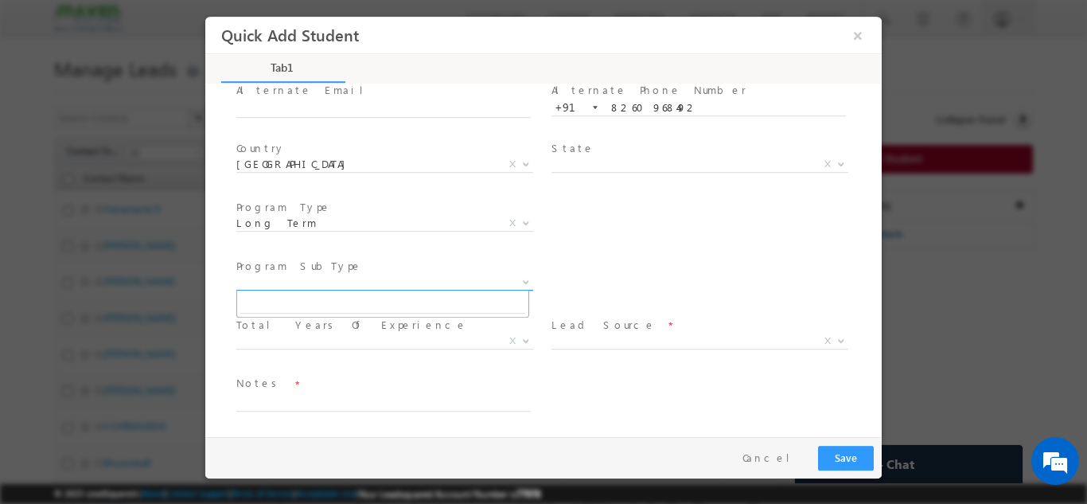
click at [290, 283] on span "X" at bounding box center [384, 282] width 297 height 16
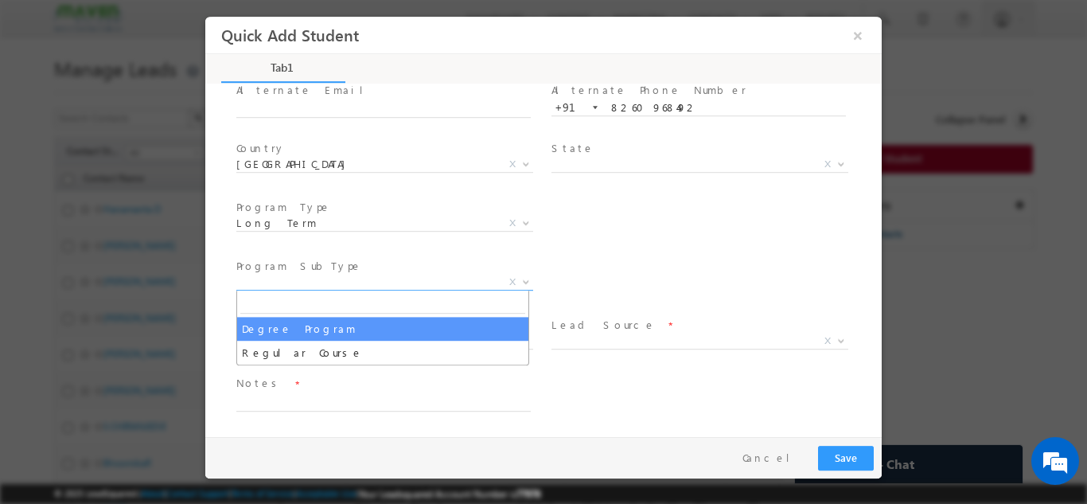
select select "Degree Program"
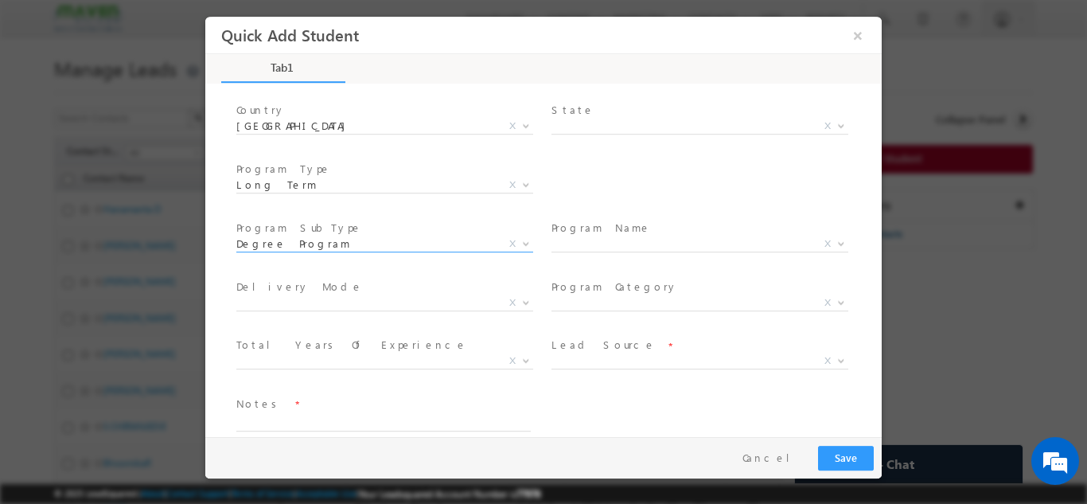
scroll to position [226, 0]
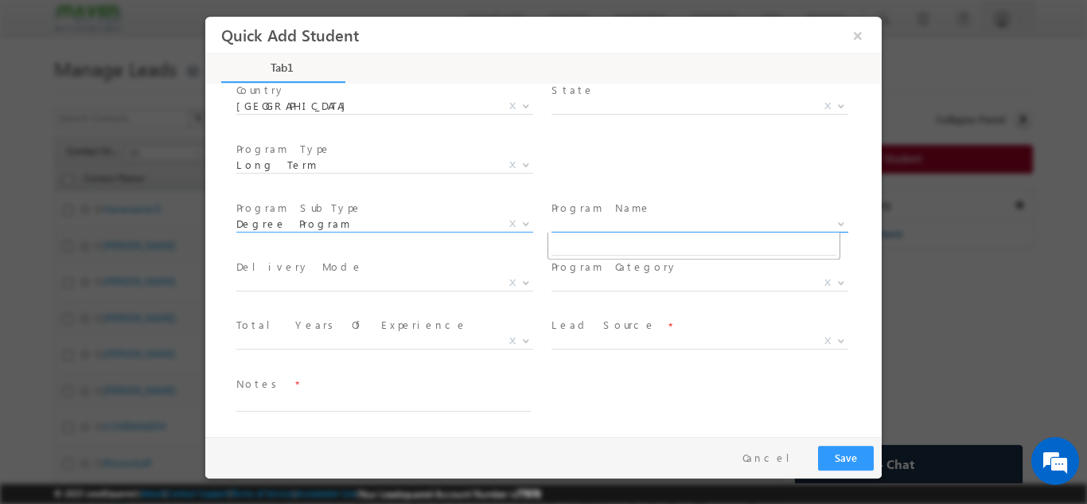
click at [668, 216] on span "X" at bounding box center [699, 224] width 297 height 16
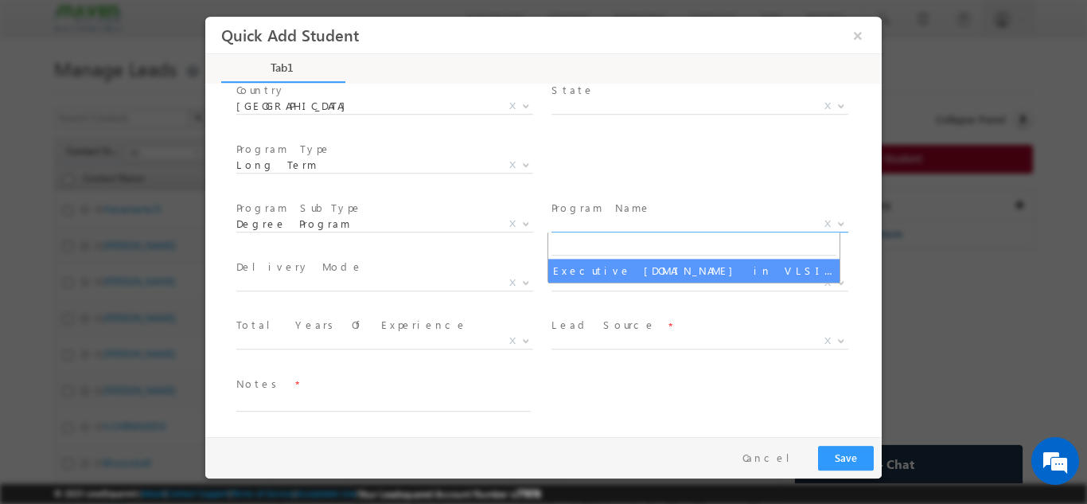
select select "Executive [DOMAIN_NAME] in VLSI Design"
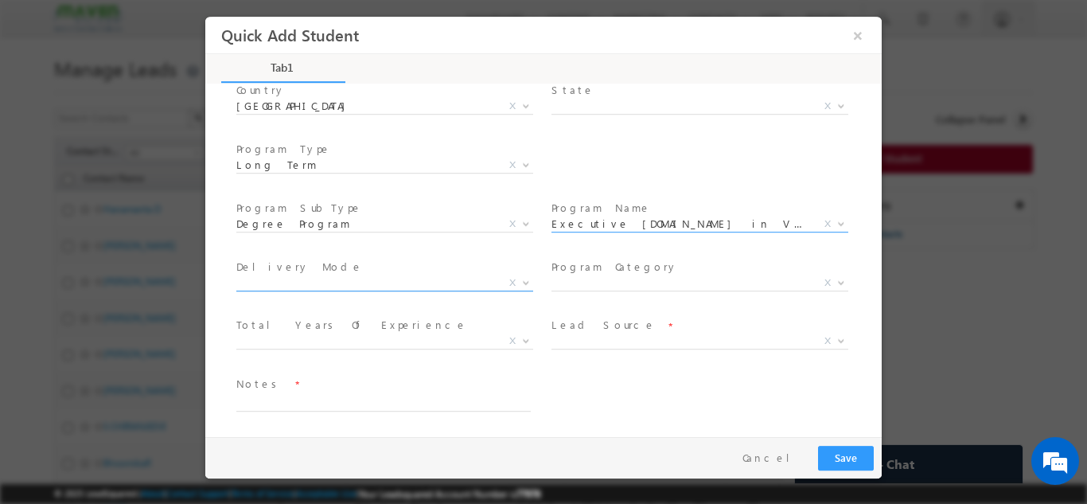
click at [272, 283] on span "X" at bounding box center [384, 283] width 297 height 16
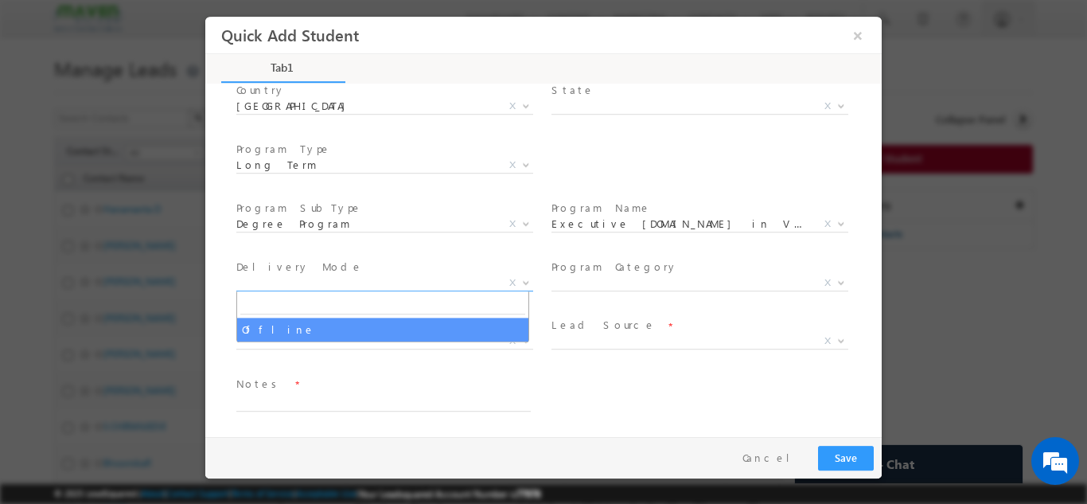
select select "Offline"
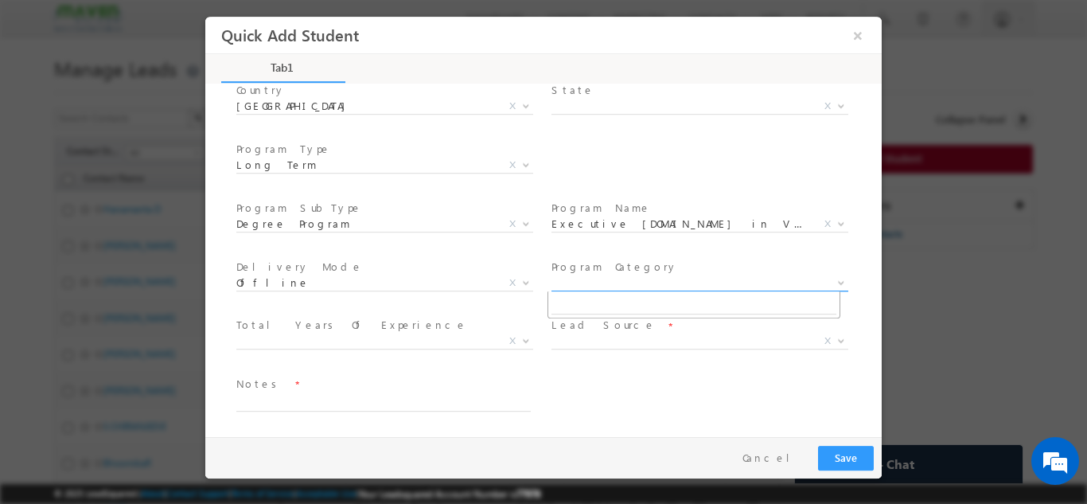
click at [602, 282] on span "X" at bounding box center [699, 283] width 297 height 16
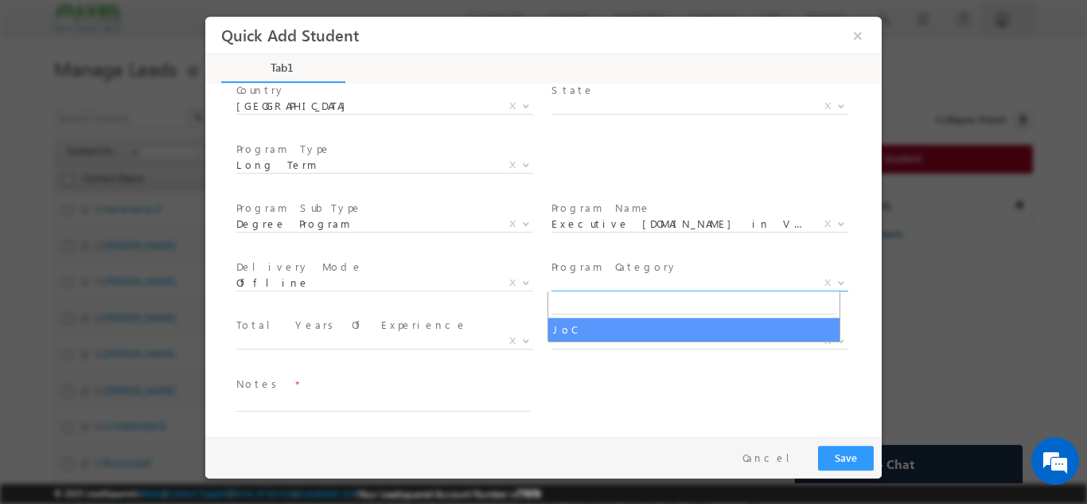
click at [360, 314] on div "Total Years Of Experience * College Student Fresher Less Than 1 Year 1–2 Years …" at bounding box center [390, 343] width 315 height 59
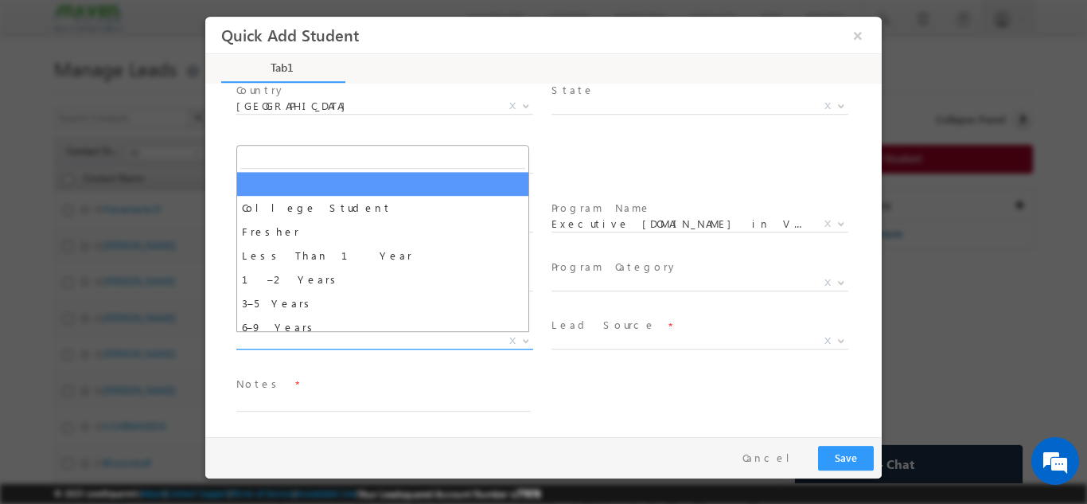
click at [418, 337] on span "X" at bounding box center [384, 341] width 297 height 16
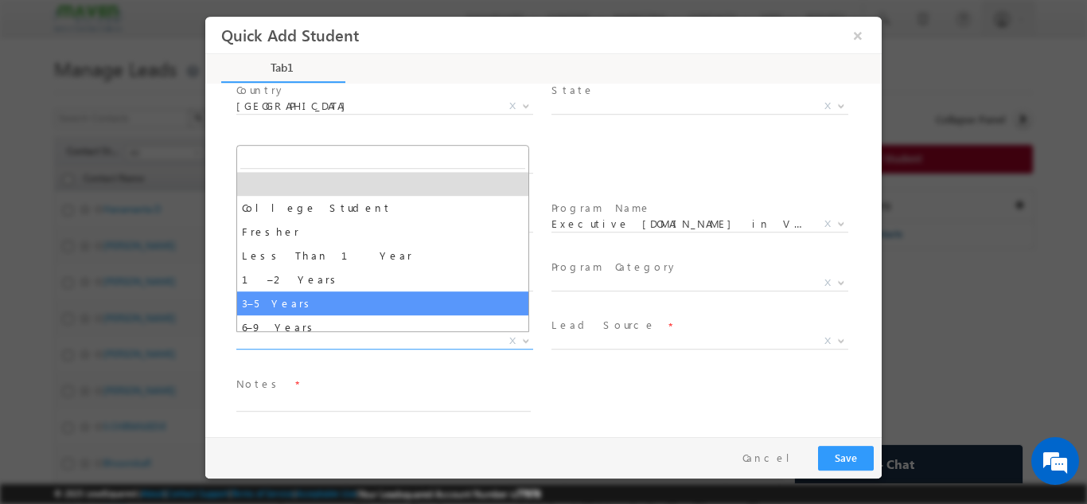
select select "3–5 Years"
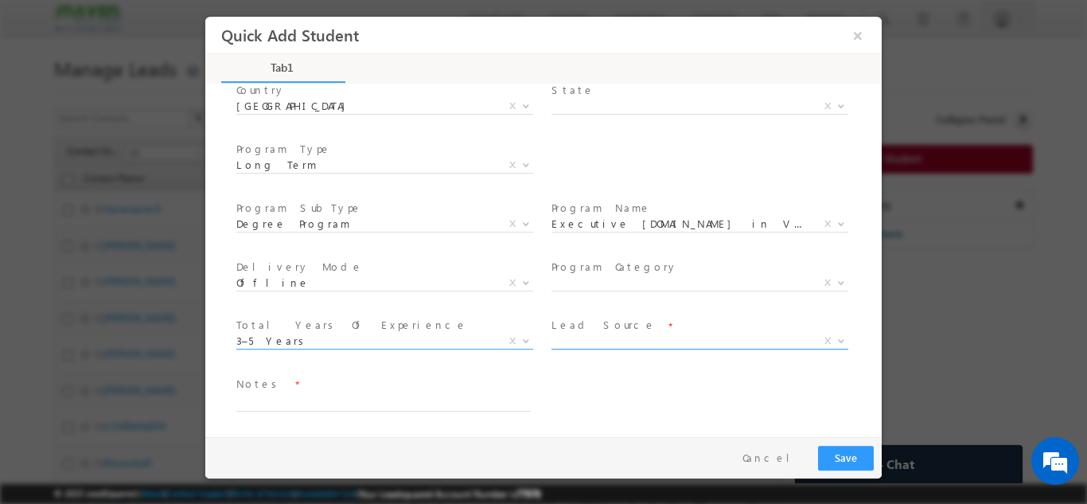
click at [594, 341] on span "X" at bounding box center [699, 341] width 297 height 16
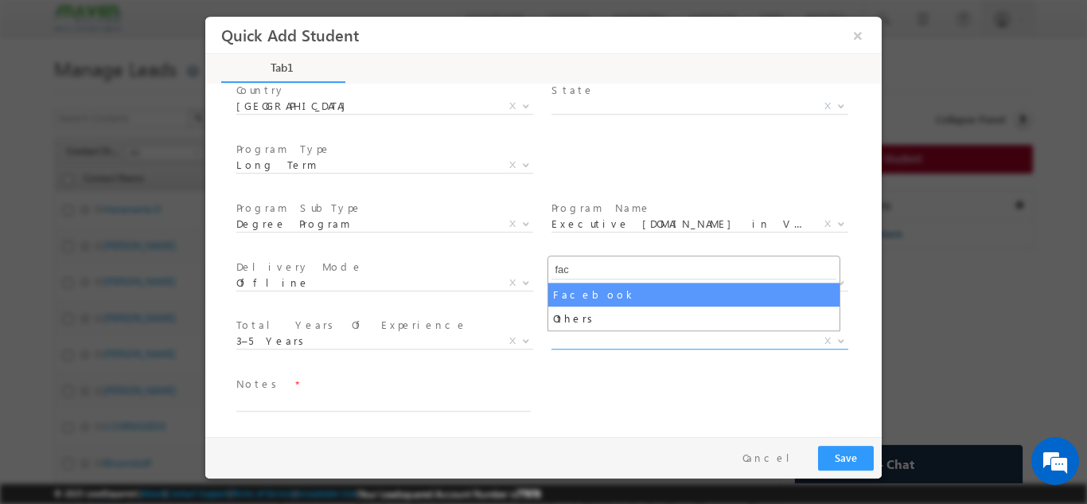
type input "fac"
select select "Facebook"
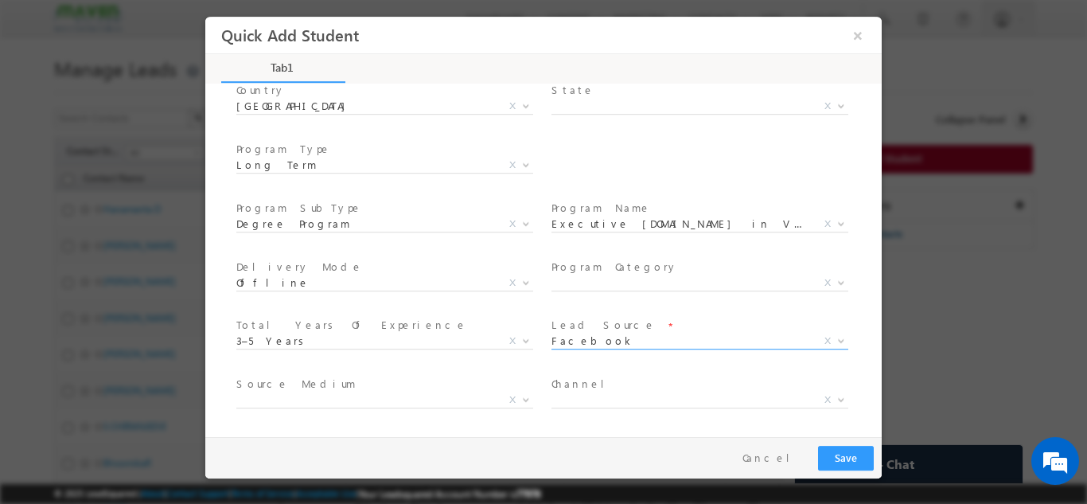
scroll to position [285, 0]
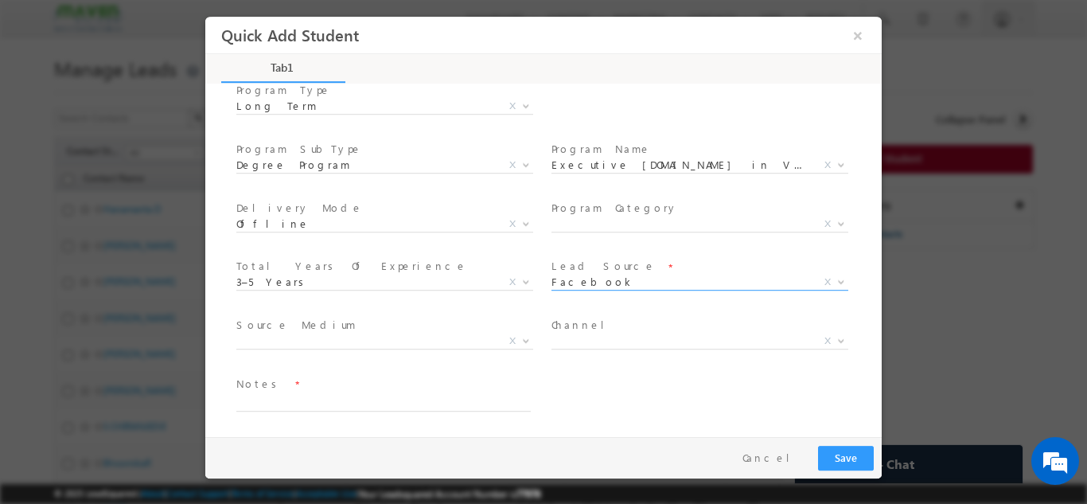
click at [398, 330] on span "Source Medium *" at bounding box center [383, 325] width 294 height 18
click at [398, 339] on span "X" at bounding box center [384, 341] width 297 height 16
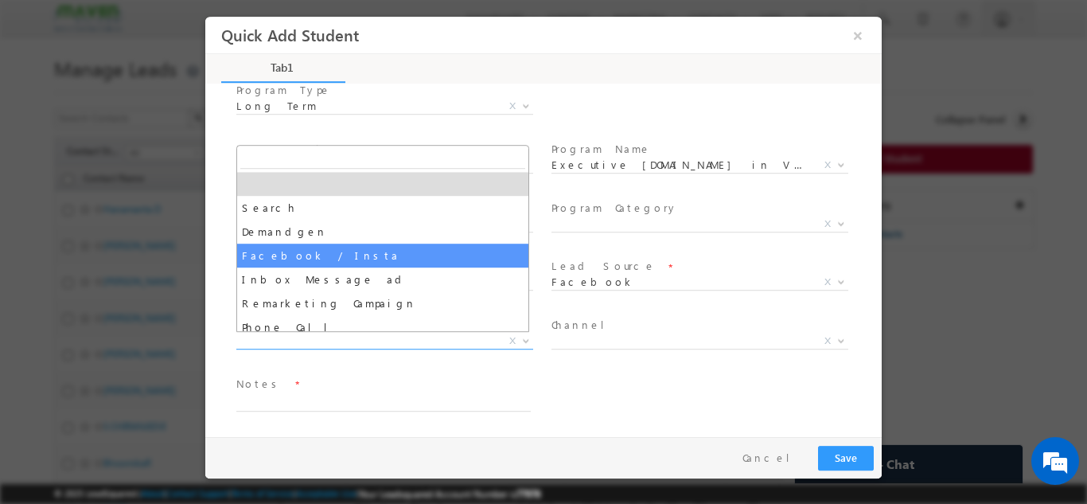
select select "Facebook / Insta"
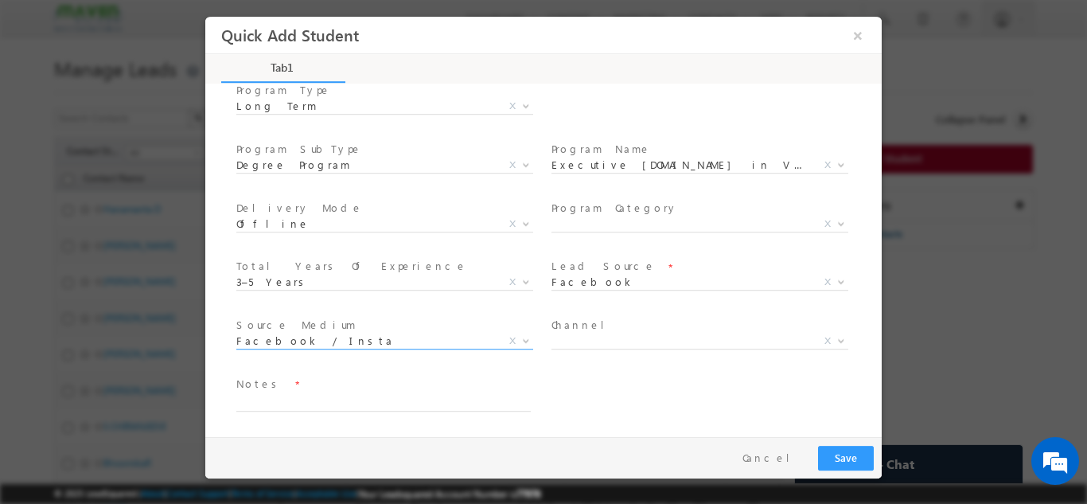
click at [620, 352] on span at bounding box center [698, 360] width 294 height 18
click at [617, 342] on span "X" at bounding box center [699, 341] width 297 height 16
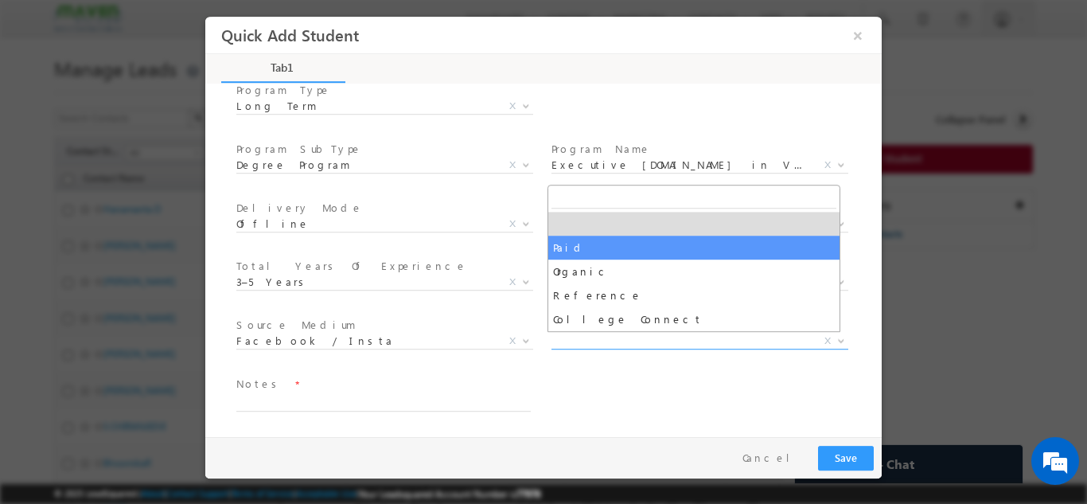
select select "Paid"
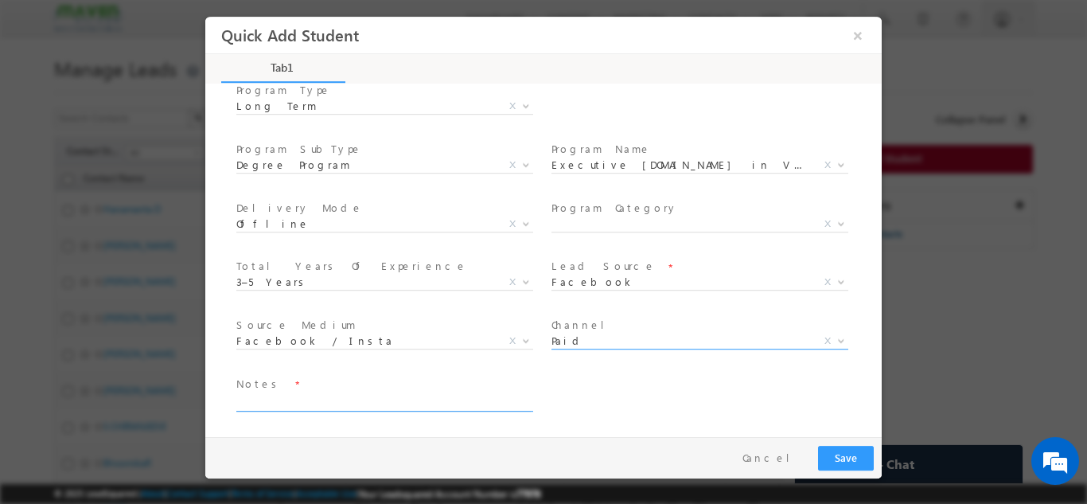
click at [282, 404] on textarea at bounding box center [383, 401] width 294 height 18
type textarea "Lead added"
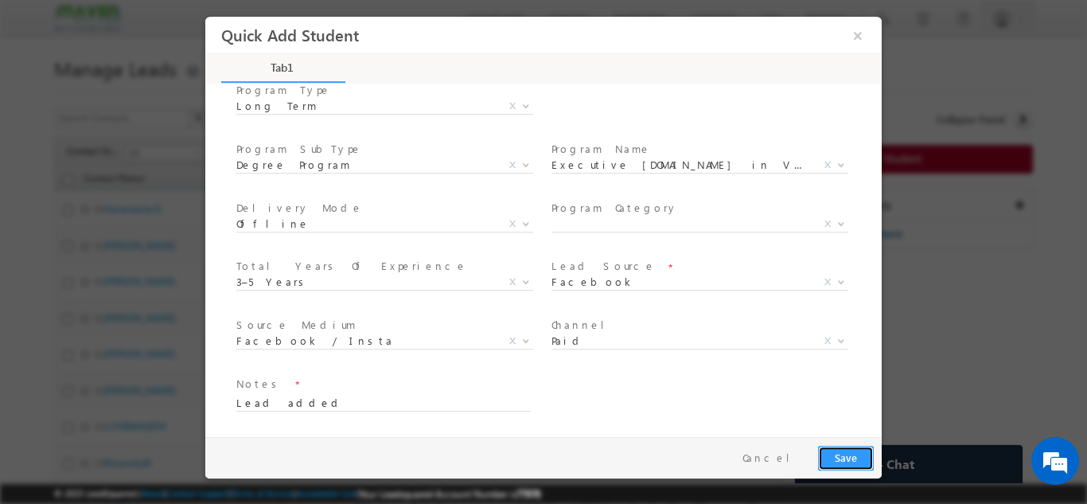
click at [849, 458] on button "Save" at bounding box center [846, 457] width 56 height 25
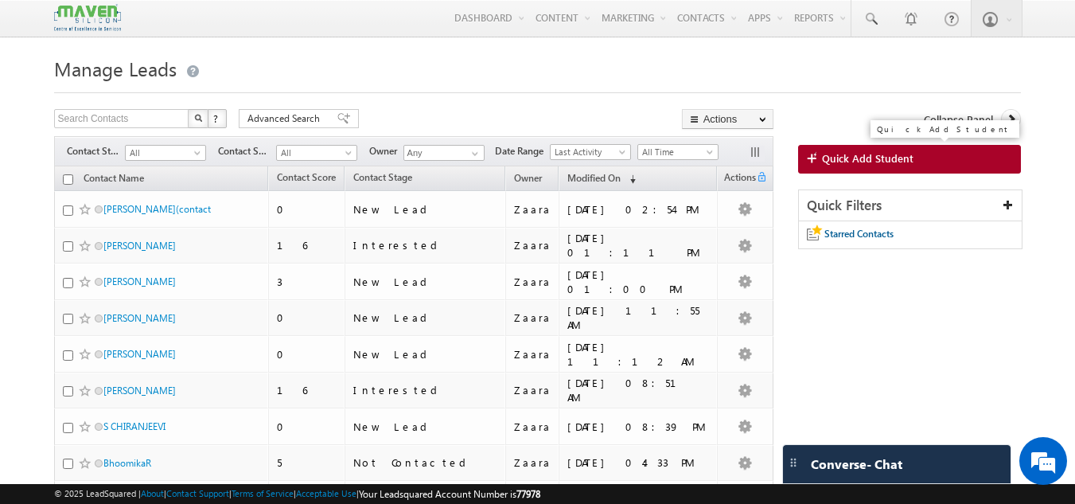
click at [862, 166] on span "Quick Add Student" at bounding box center [868, 158] width 92 height 14
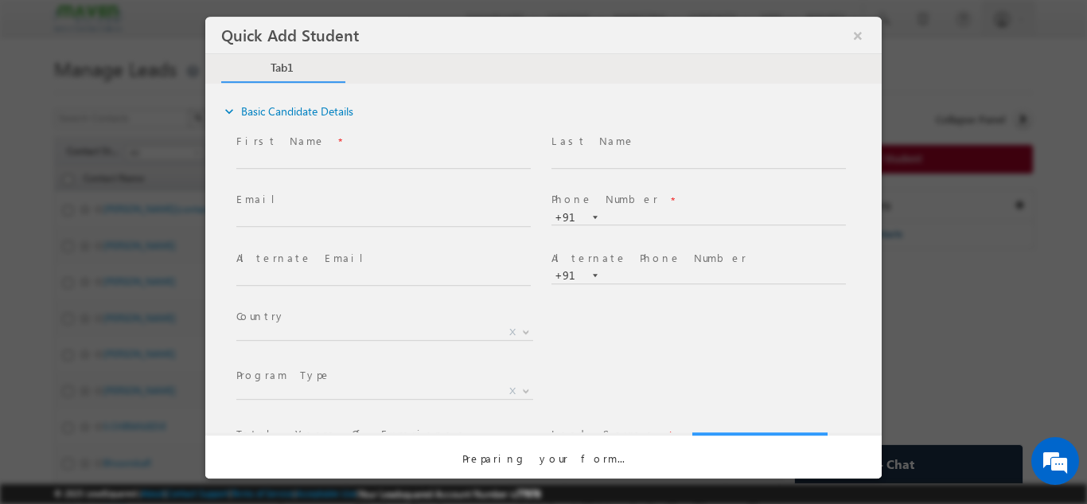
scroll to position [0, 0]
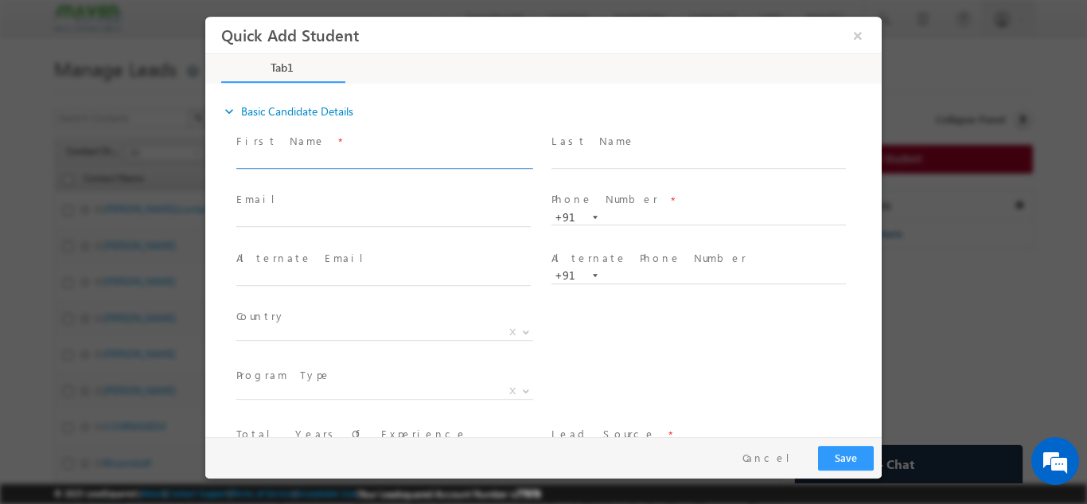
click at [357, 152] on input "text" at bounding box center [383, 160] width 294 height 16
click at [470, 154] on input "kalyani kalyanikrishna.k09@gmail.com 8688968299" at bounding box center [383, 160] width 294 height 16
type input "kalyani kalyanikrishna.k09@gmail.com"
click at [619, 215] on input "text" at bounding box center [698, 217] width 294 height 16
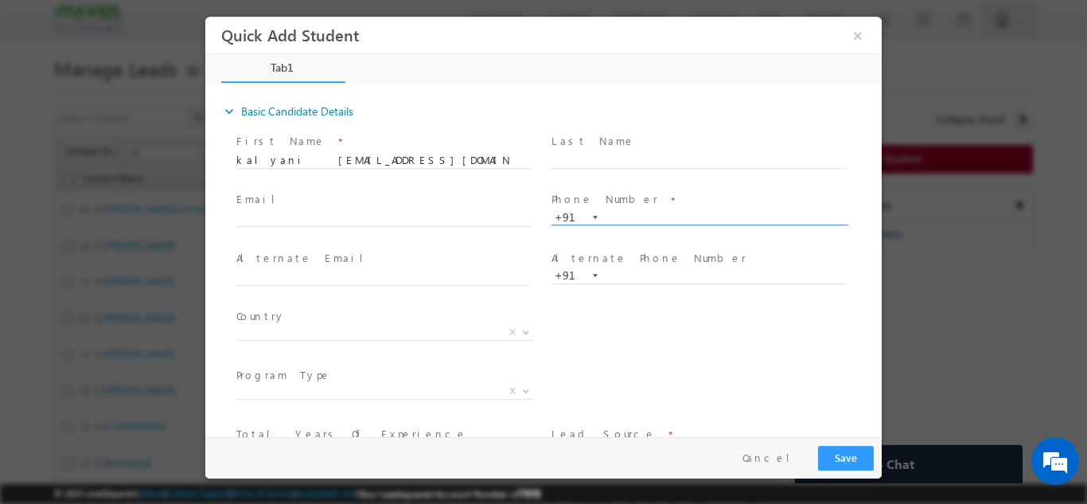
paste input "8688968299"
type input "8688968299"
drag, startPoint x: 281, startPoint y: 159, endPoint x: 455, endPoint y: 168, distance: 174.5
click at [427, 161] on input "kalyani kalyanikrishna.k09@gmail.com" at bounding box center [383, 160] width 294 height 16
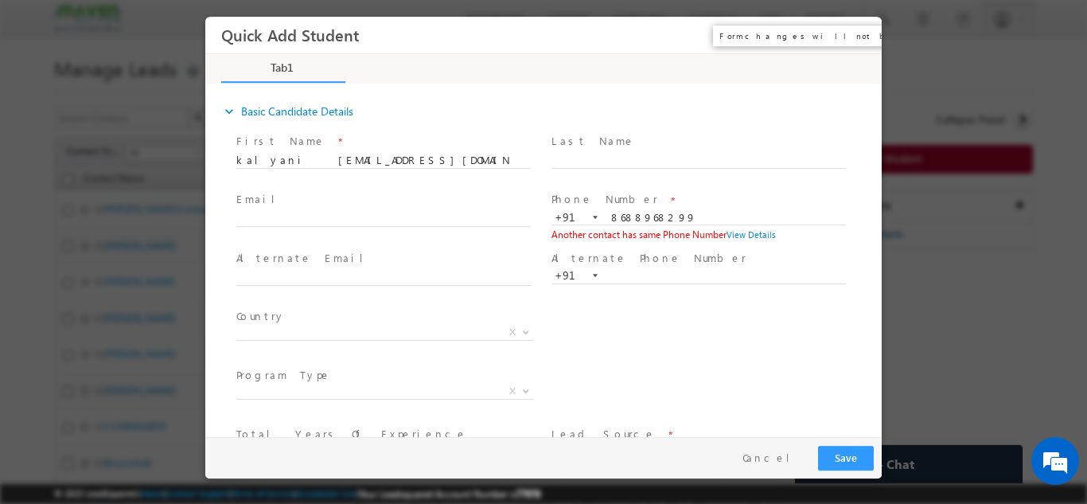
click at [856, 32] on button "×" at bounding box center [857, 34] width 27 height 29
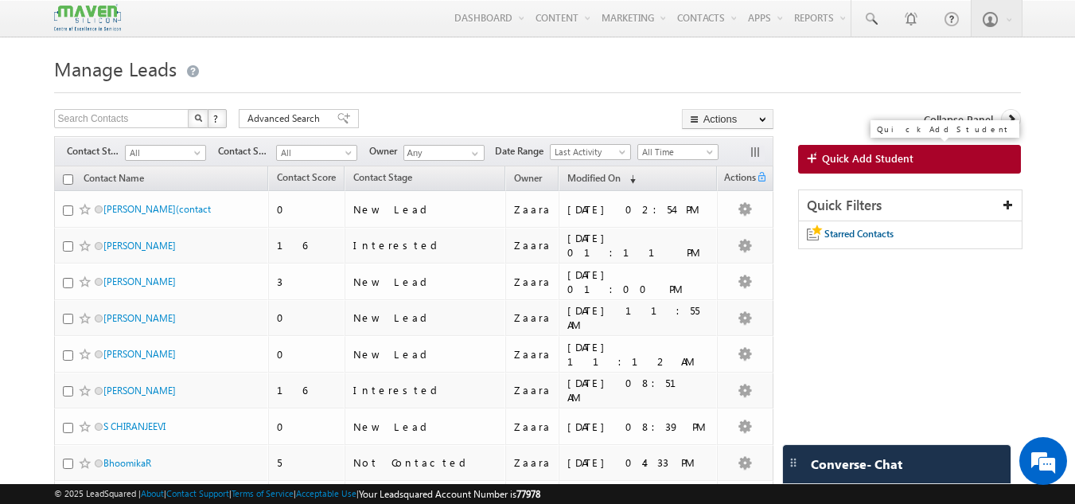
click at [832, 156] on span "Quick Add Student" at bounding box center [868, 158] width 92 height 14
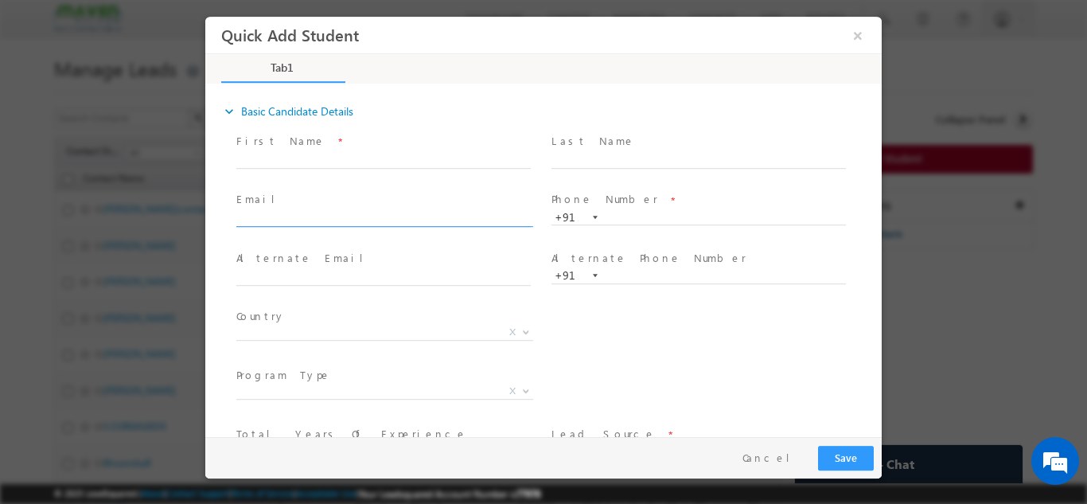
click at [315, 220] on input "text" at bounding box center [383, 219] width 294 height 16
paste input "hanamantagarjanal12@gmail.com"
type input "hanamantagarjanal12@gmail.com"
click at [327, 191] on span "Email *" at bounding box center [383, 200] width 294 height 18
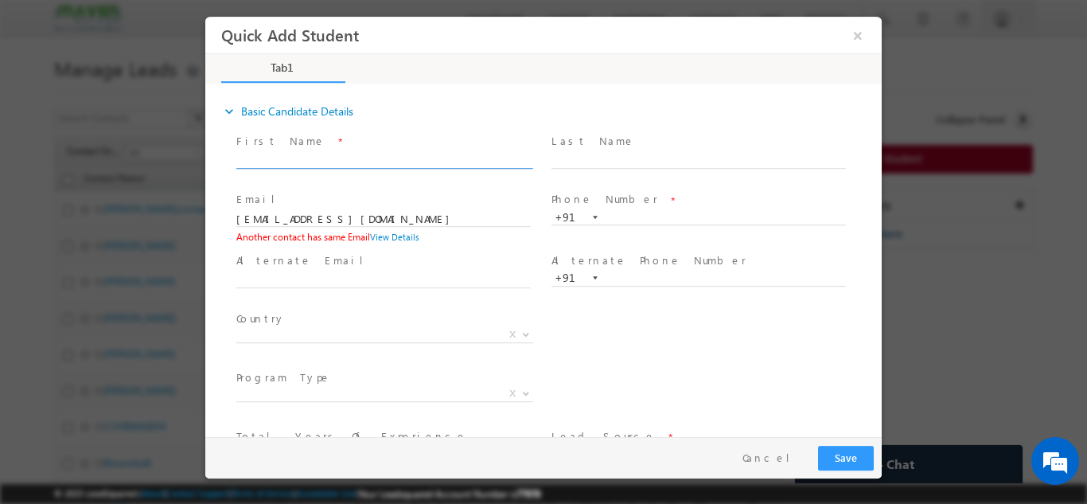
click at [313, 158] on input "text" at bounding box center [383, 160] width 294 height 16
paste input "Jeevaraj aswinaswin82766@gmail.com 8667372087"
click at [457, 159] on input "Jeevaraj aswinaswin82766@gmail.com 8667372087" at bounding box center [383, 160] width 294 height 16
type input "Jeevaraj aswinaswin82766@gmail.com"
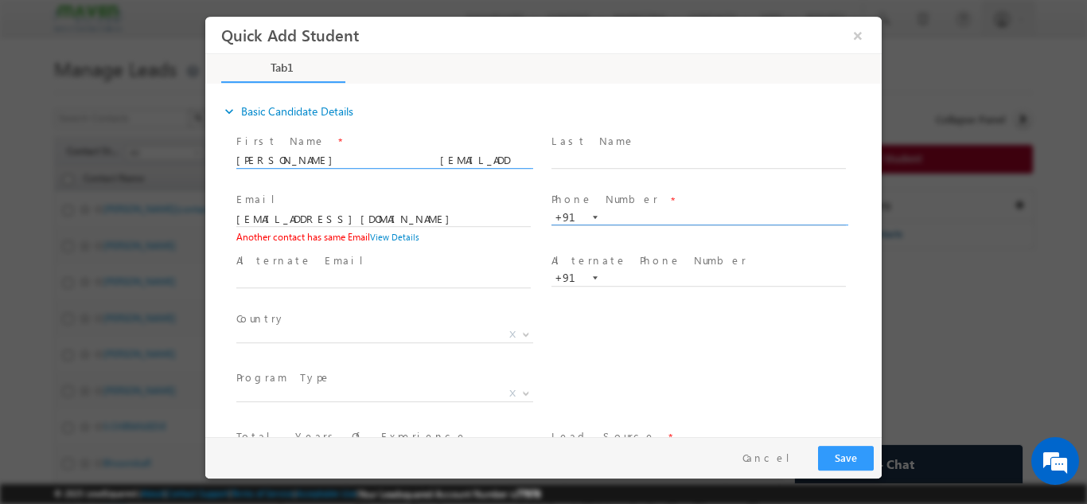
click at [642, 214] on input "text" at bounding box center [698, 217] width 294 height 16
paste input "8667372087"
type input "8667372087"
click at [661, 196] on span "Phone Number *" at bounding box center [698, 200] width 294 height 18
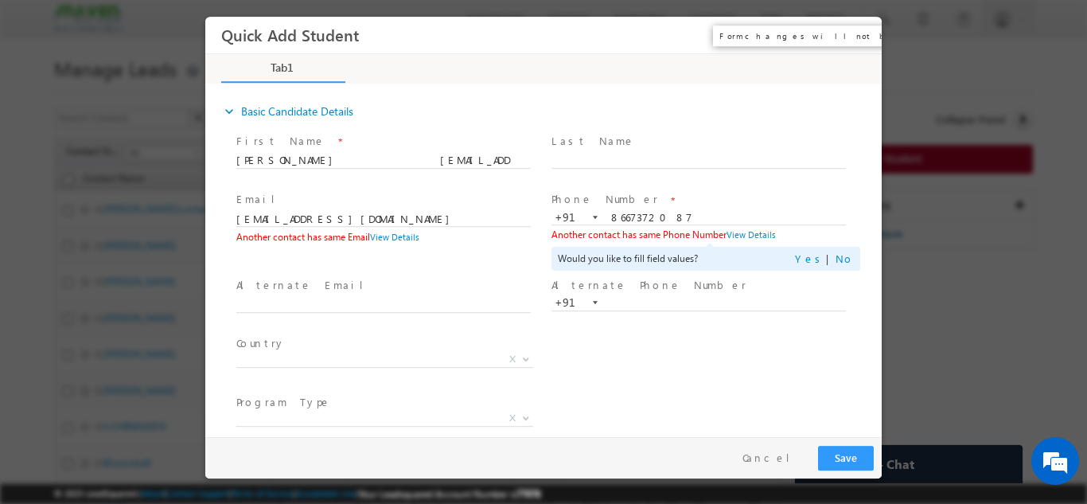
click at [853, 30] on button "×" at bounding box center [857, 34] width 27 height 29
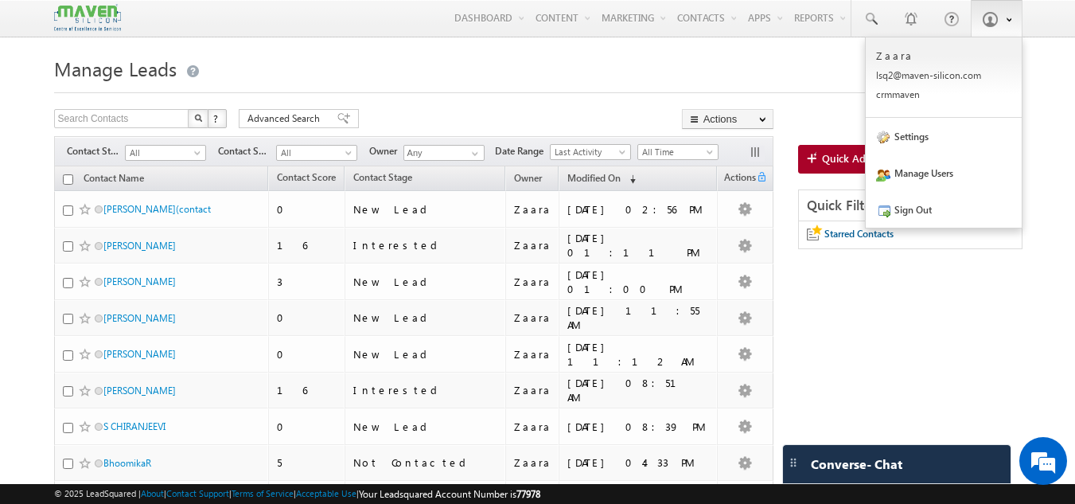
click at [984, 20] on span at bounding box center [990, 19] width 16 height 16
click at [933, 205] on link "Sign Out" at bounding box center [944, 209] width 156 height 37
